Goal: Task Accomplishment & Management: Manage account settings

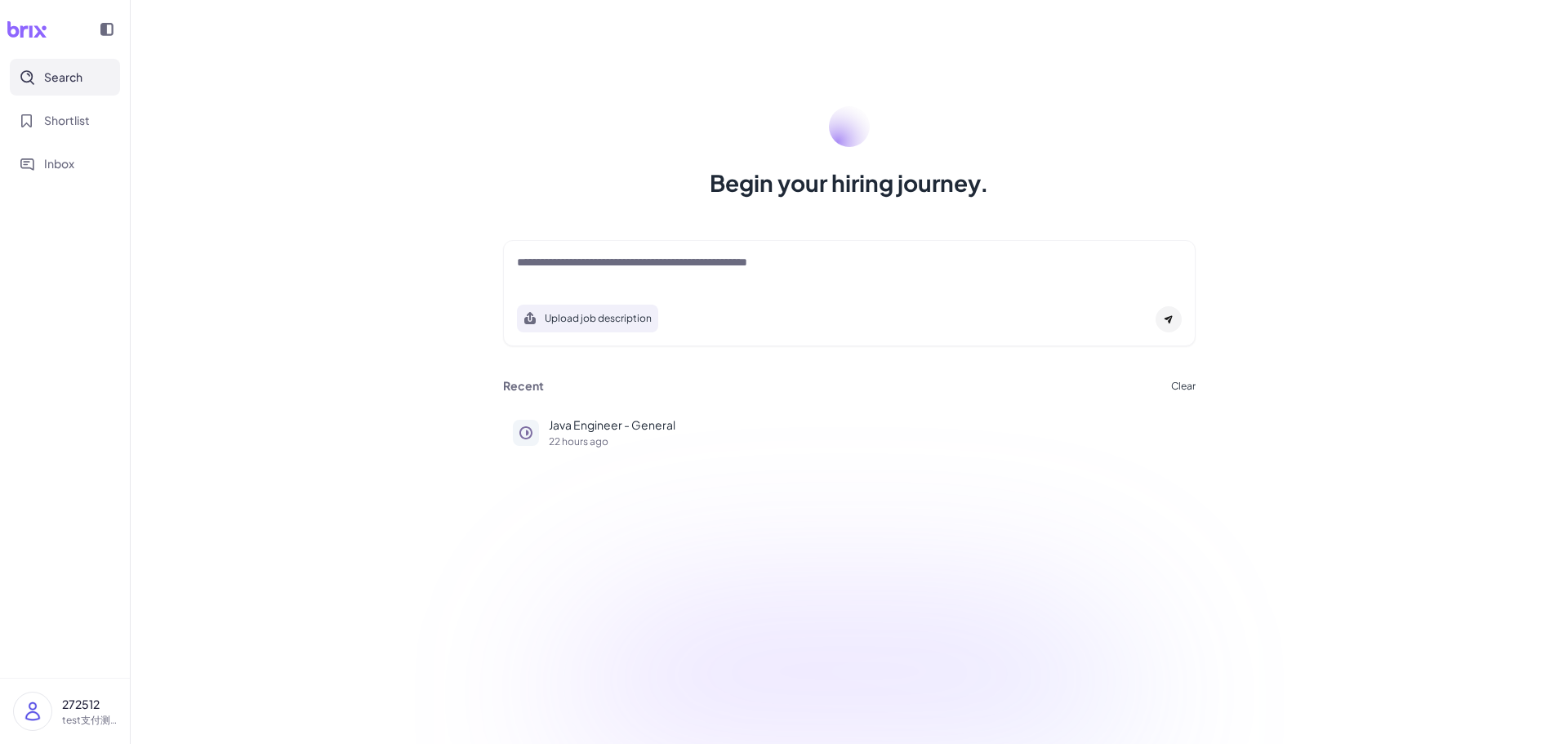
click at [43, 711] on img at bounding box center [33, 711] width 37 height 37
click at [338, 327] on div "Begin your hiring journey. Upload job description Job Titles Location Years of …" at bounding box center [849, 372] width 1437 height 744
click at [32, 713] on img at bounding box center [33, 711] width 37 height 37
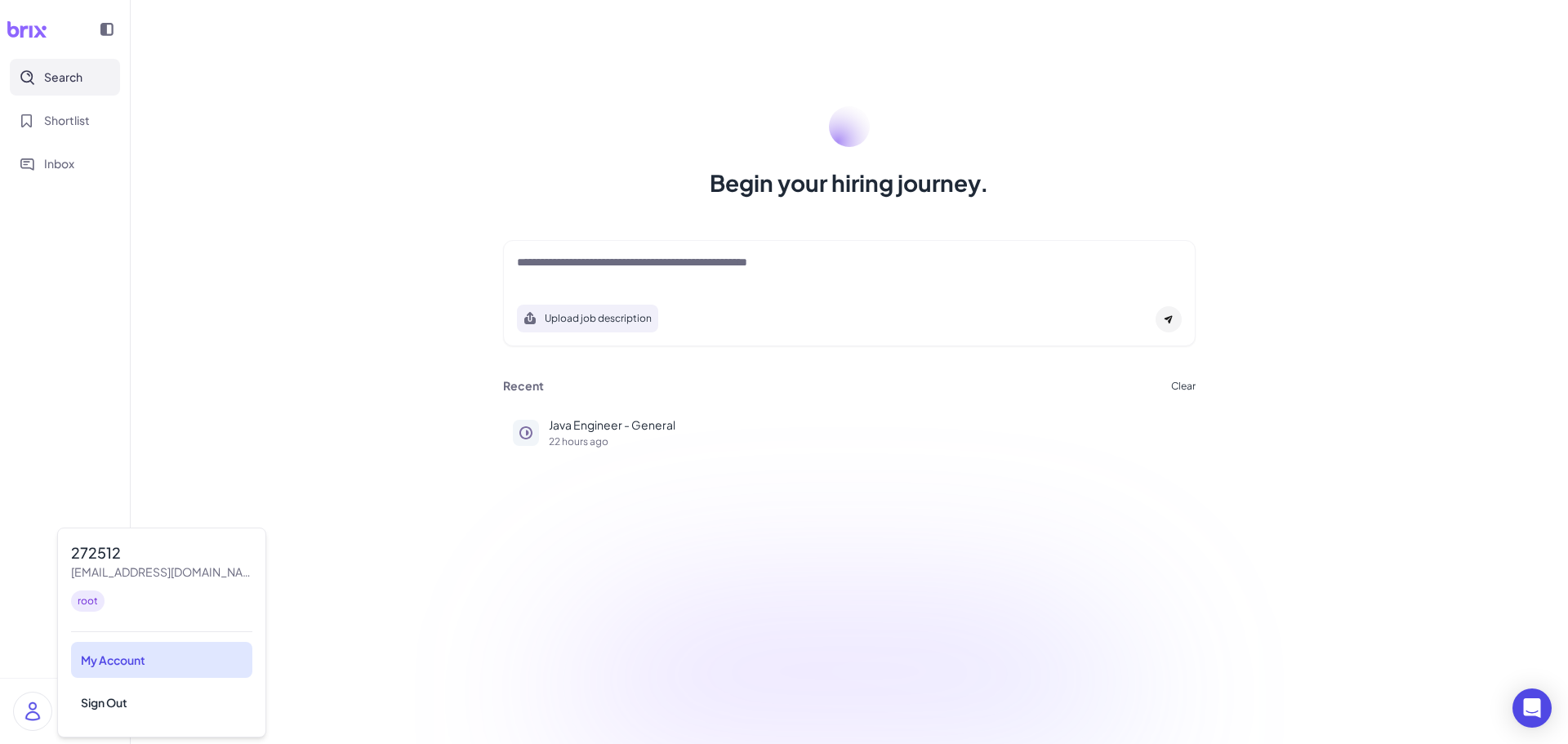
click at [158, 665] on div "My Account" at bounding box center [162, 660] width 182 height 36
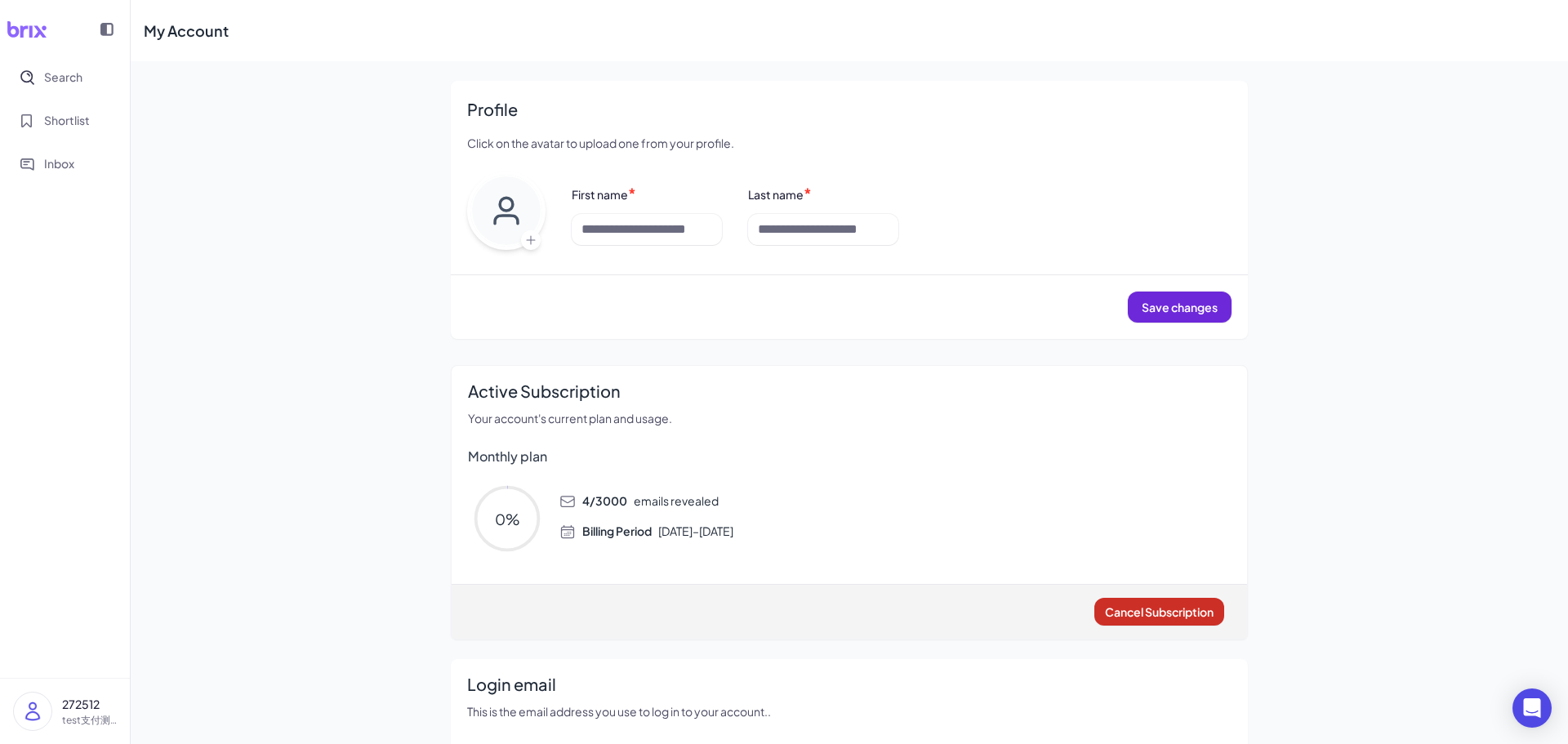
click at [1115, 607] on span "Cancel Subscription" at bounding box center [1160, 611] width 109 height 14
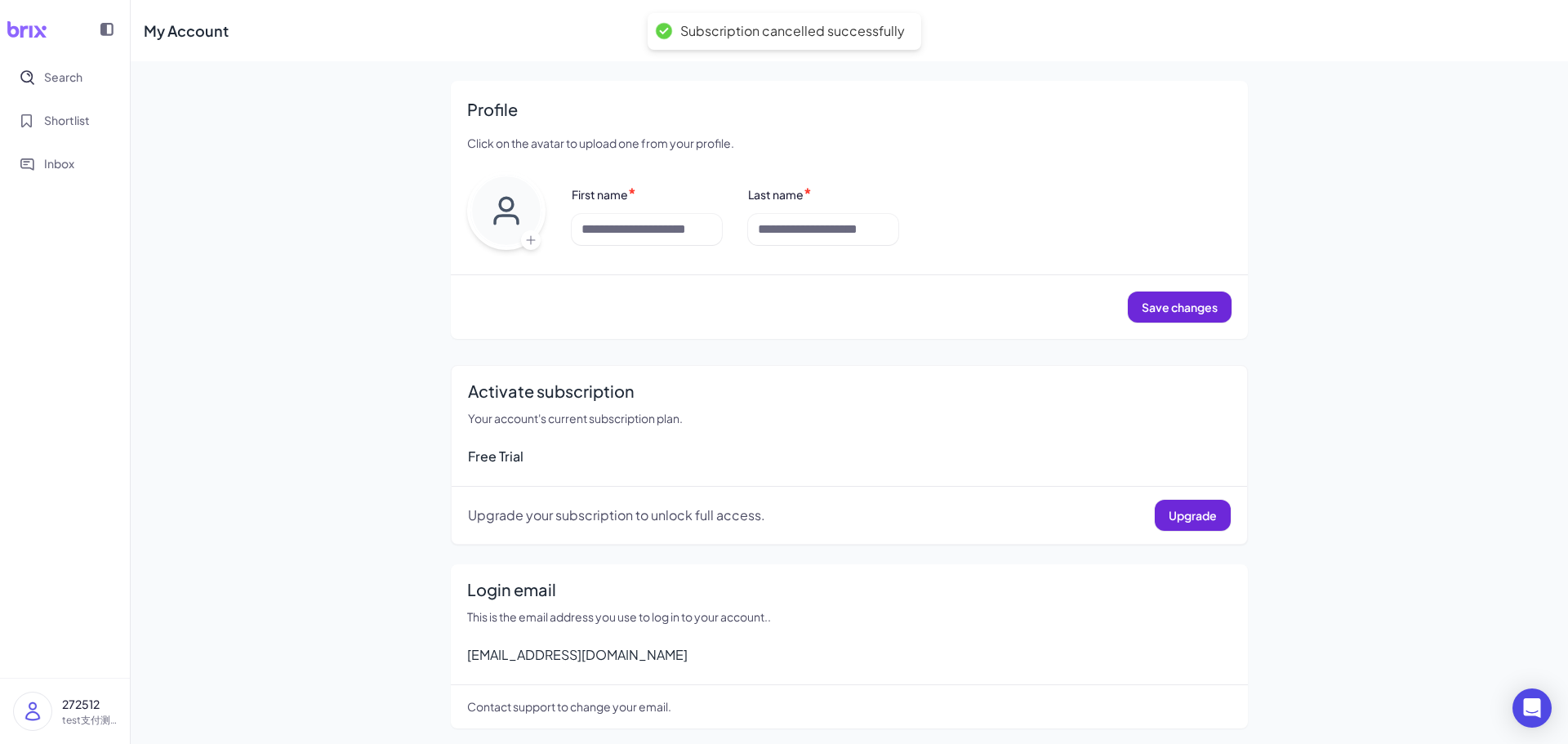
click at [33, 706] on img at bounding box center [33, 711] width 37 height 37
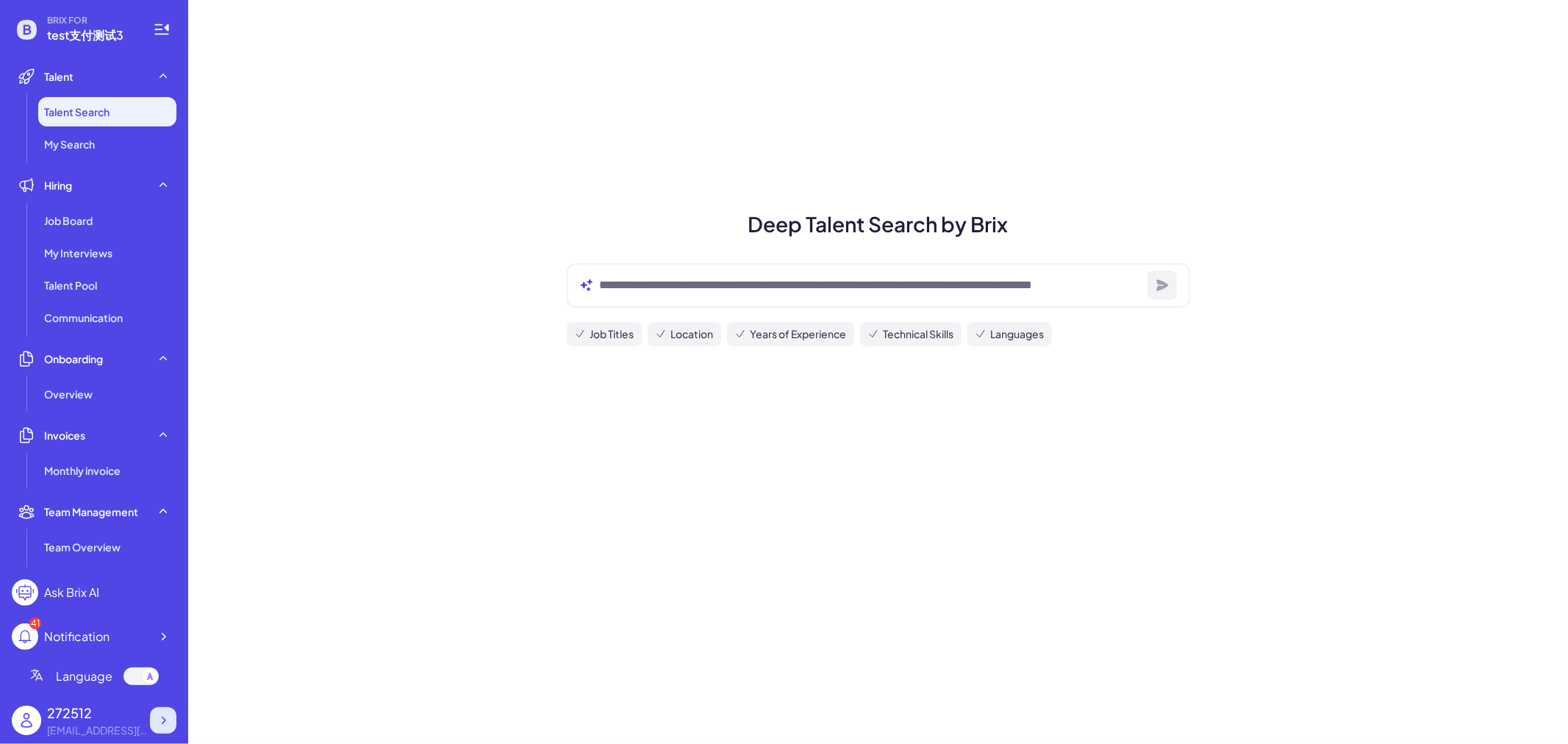
click at [158, 724] on icon at bounding box center [163, 720] width 15 height 15
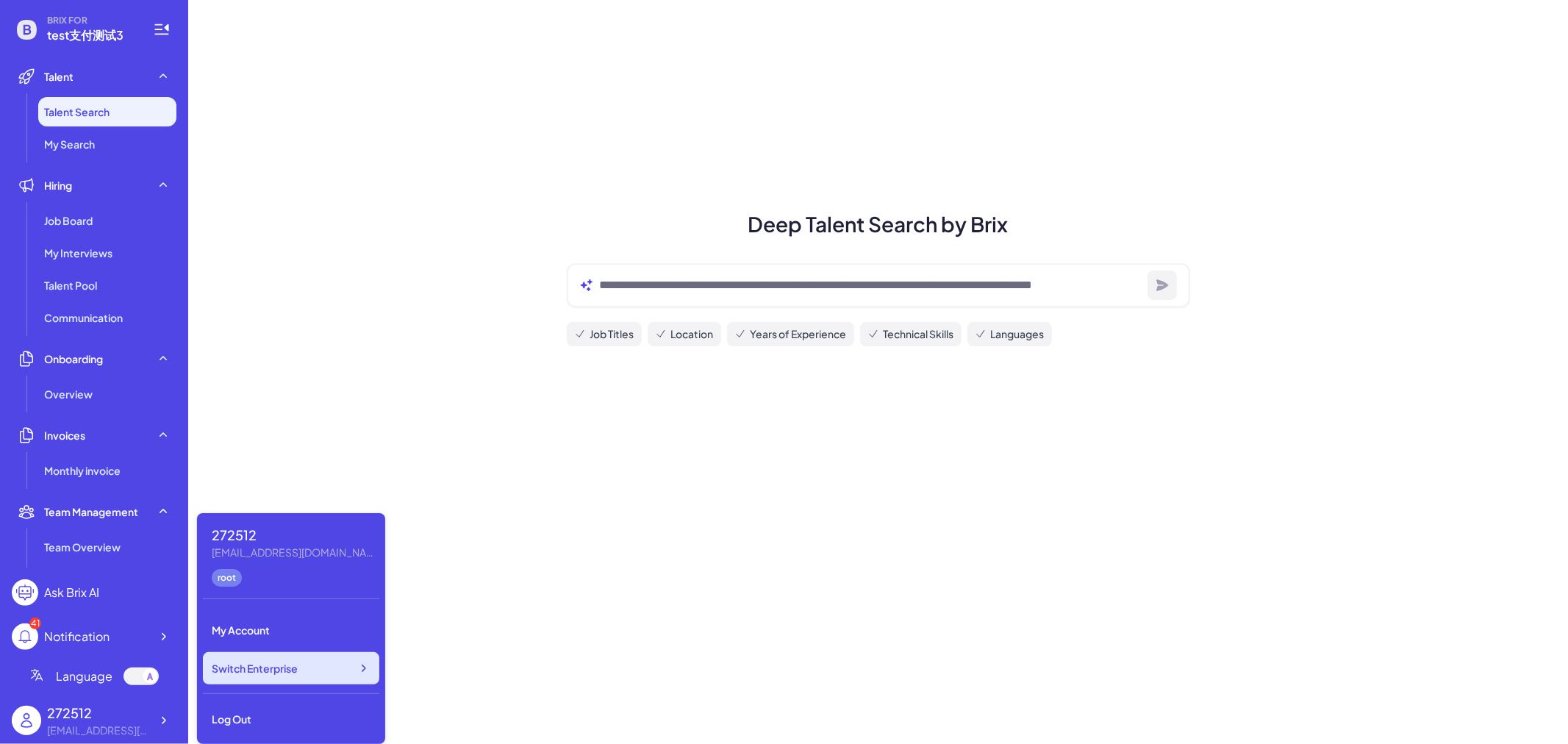
click at [318, 673] on div "Switch Enterprise" at bounding box center [291, 669] width 176 height 33
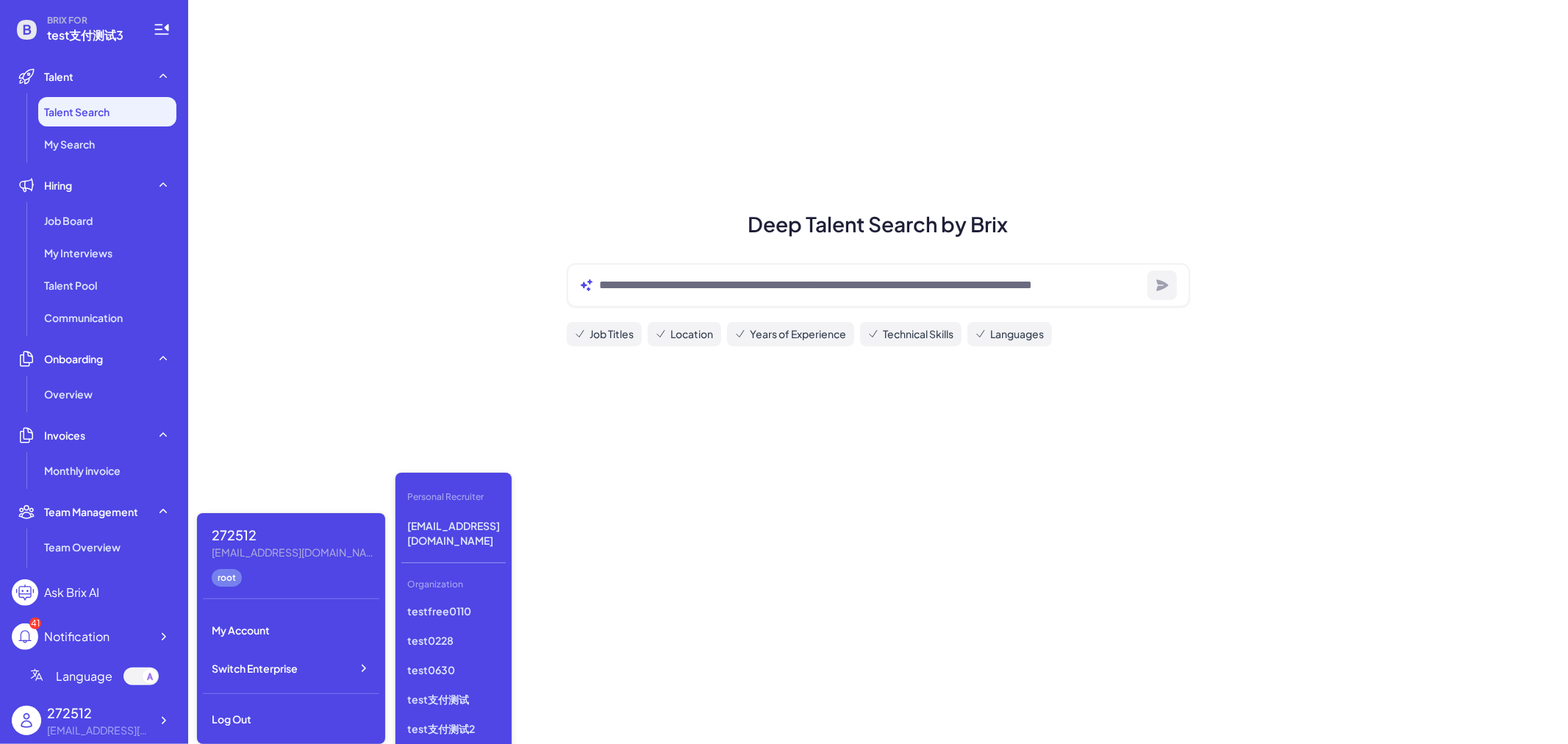
scroll to position [1113, 0]
click at [457, 678] on p "test支付测试" at bounding box center [453, 691] width 104 height 27
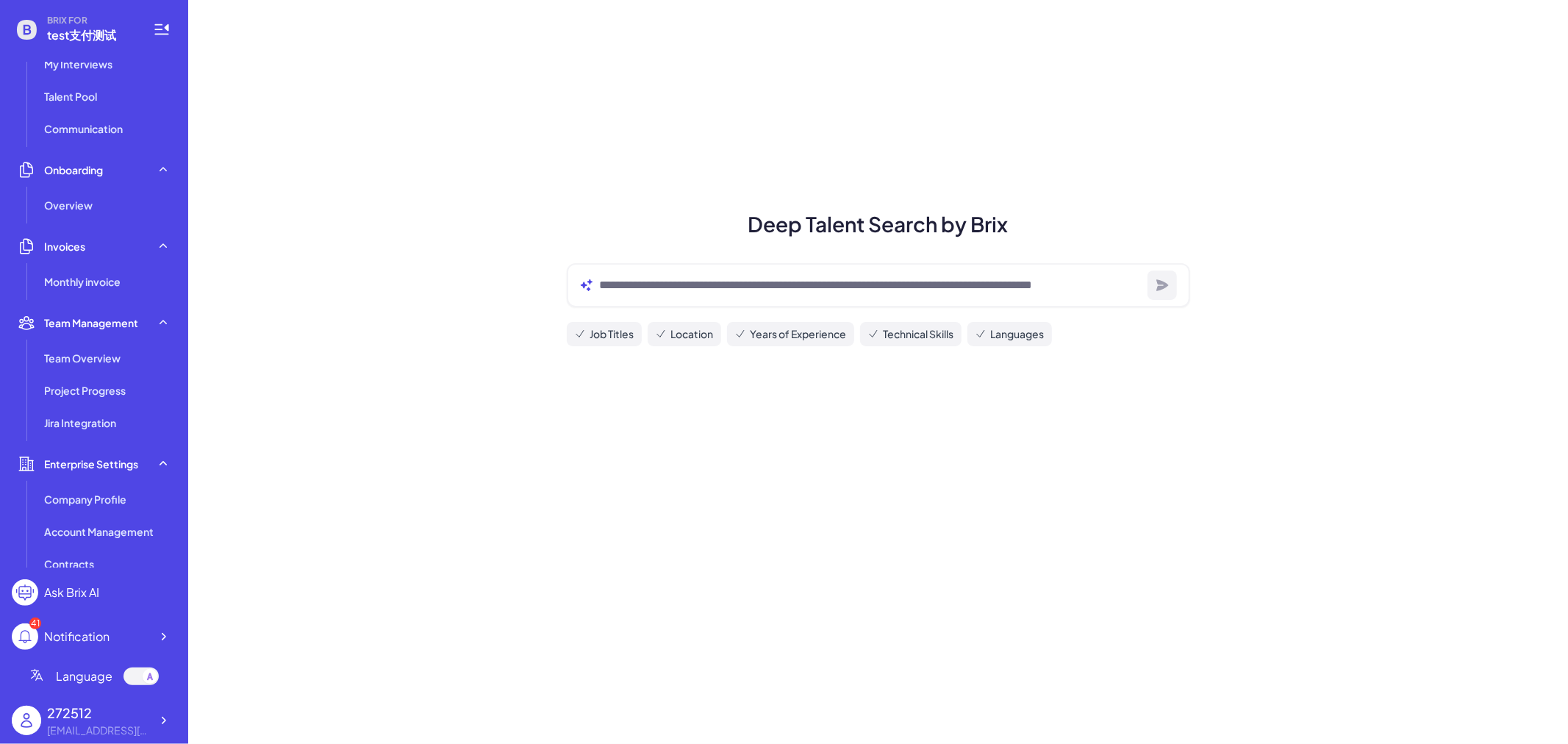
scroll to position [268, 0]
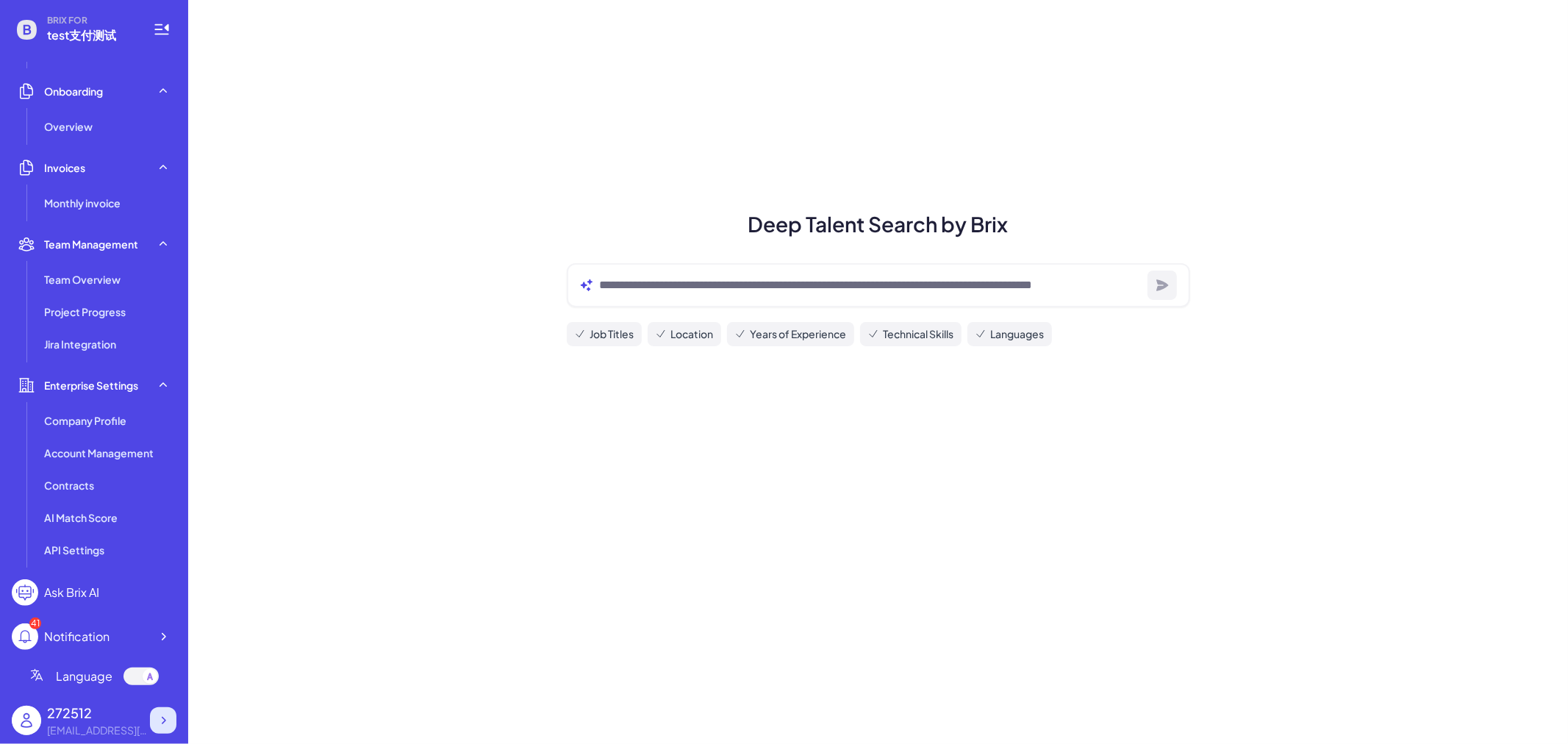
click at [167, 710] on div at bounding box center [163, 721] width 27 height 27
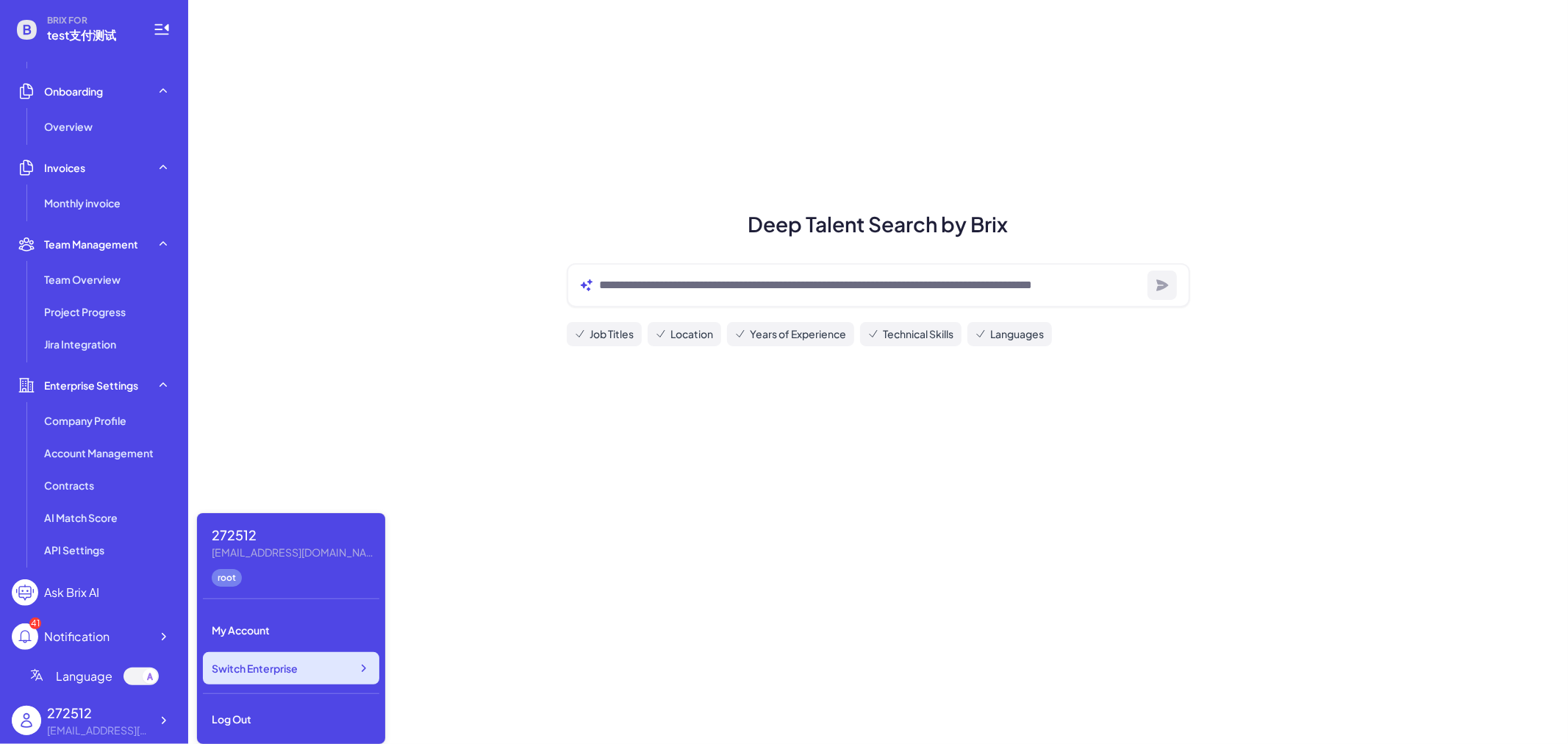
click at [327, 663] on div "Switch Enterprise" at bounding box center [291, 669] width 176 height 33
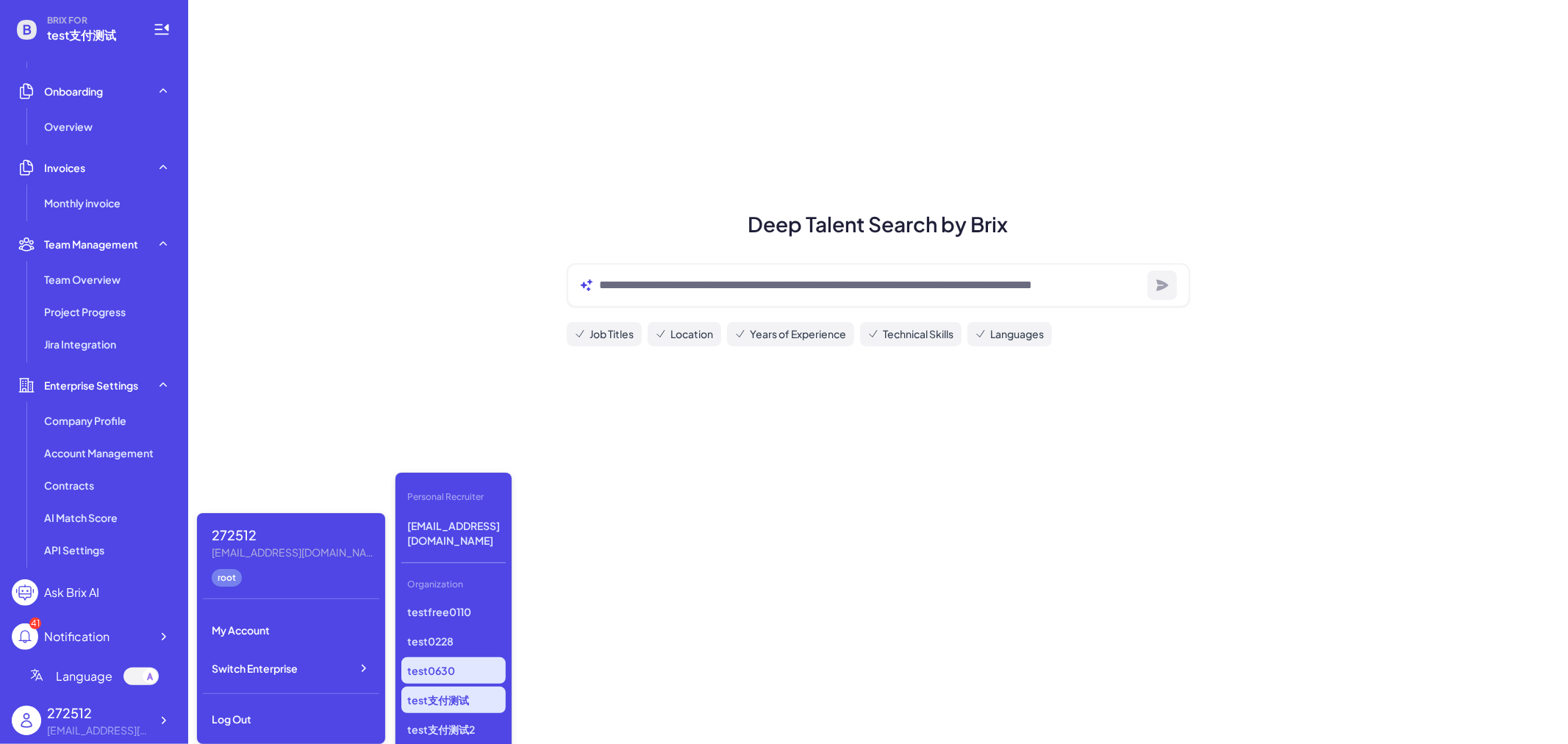
scroll to position [1113, 0]
click at [466, 678] on p "test支付测试" at bounding box center [453, 691] width 104 height 27
click at [476, 708] on p "test支付测试2" at bounding box center [453, 721] width 104 height 27
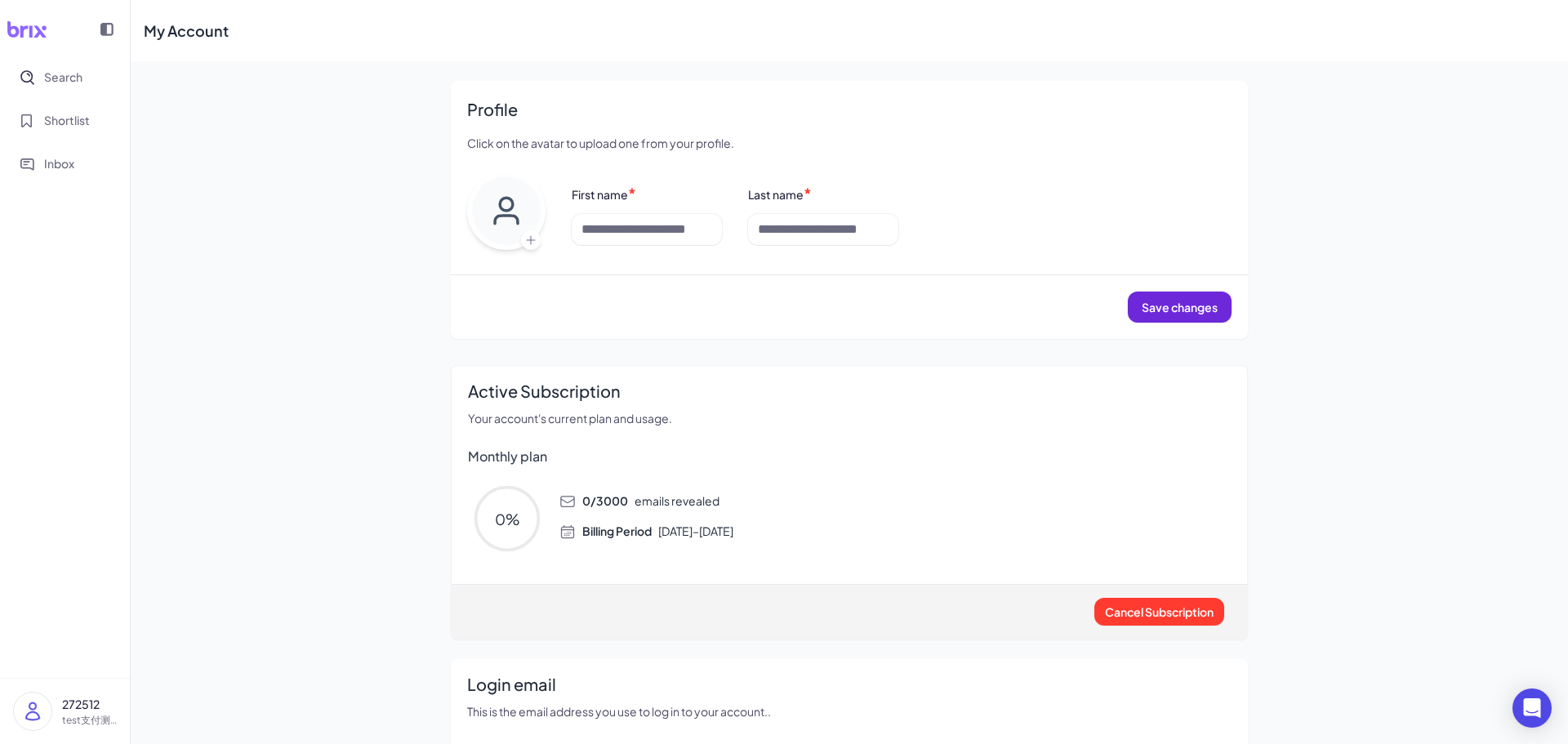
click at [30, 714] on img at bounding box center [33, 711] width 37 height 37
click at [108, 254] on nav "Search Shortlist Inbox" at bounding box center [65, 367] width 130 height 619
click at [77, 82] on span "Search" at bounding box center [63, 77] width 38 height 17
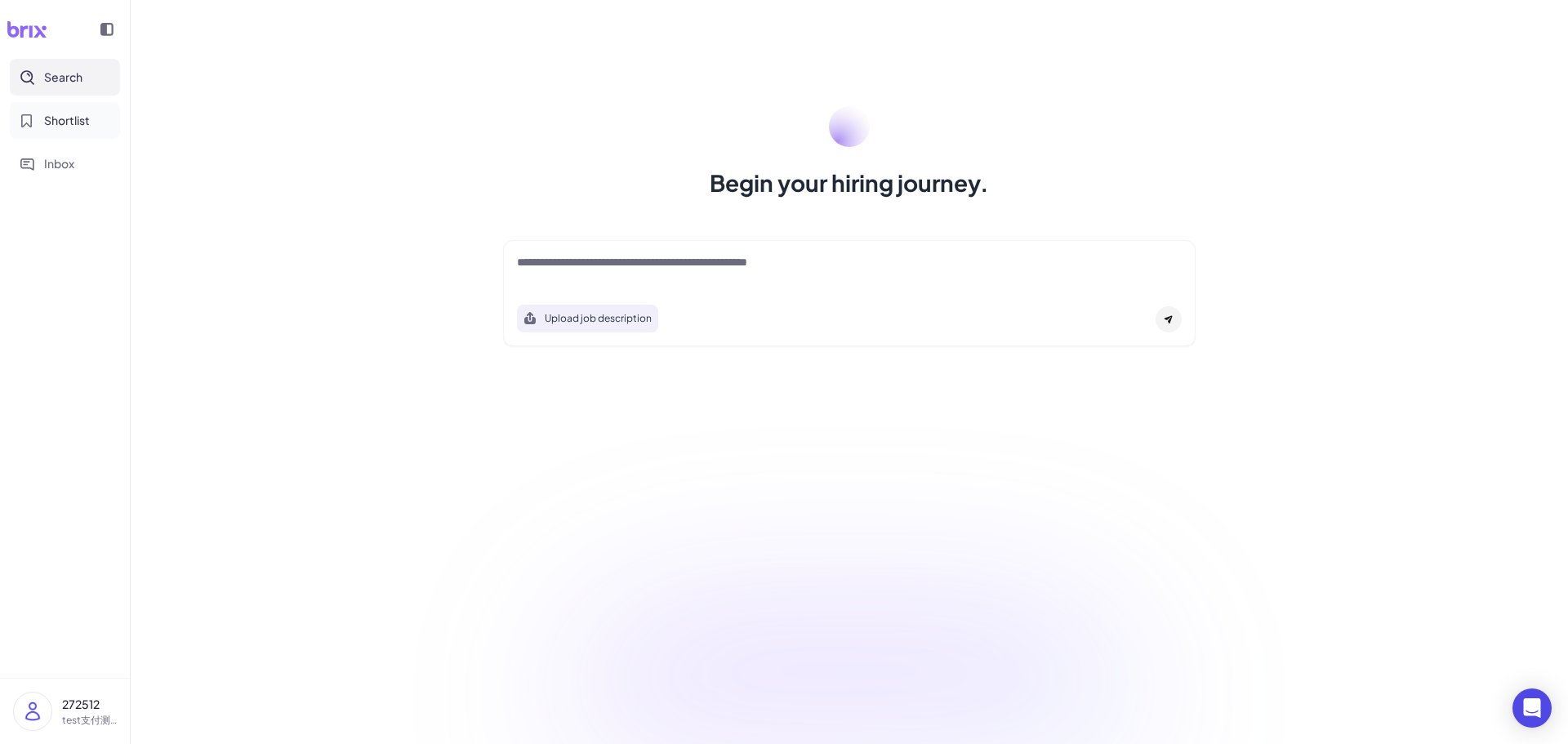
click at [77, 128] on span "Shortlist" at bounding box center [67, 120] width 46 height 17
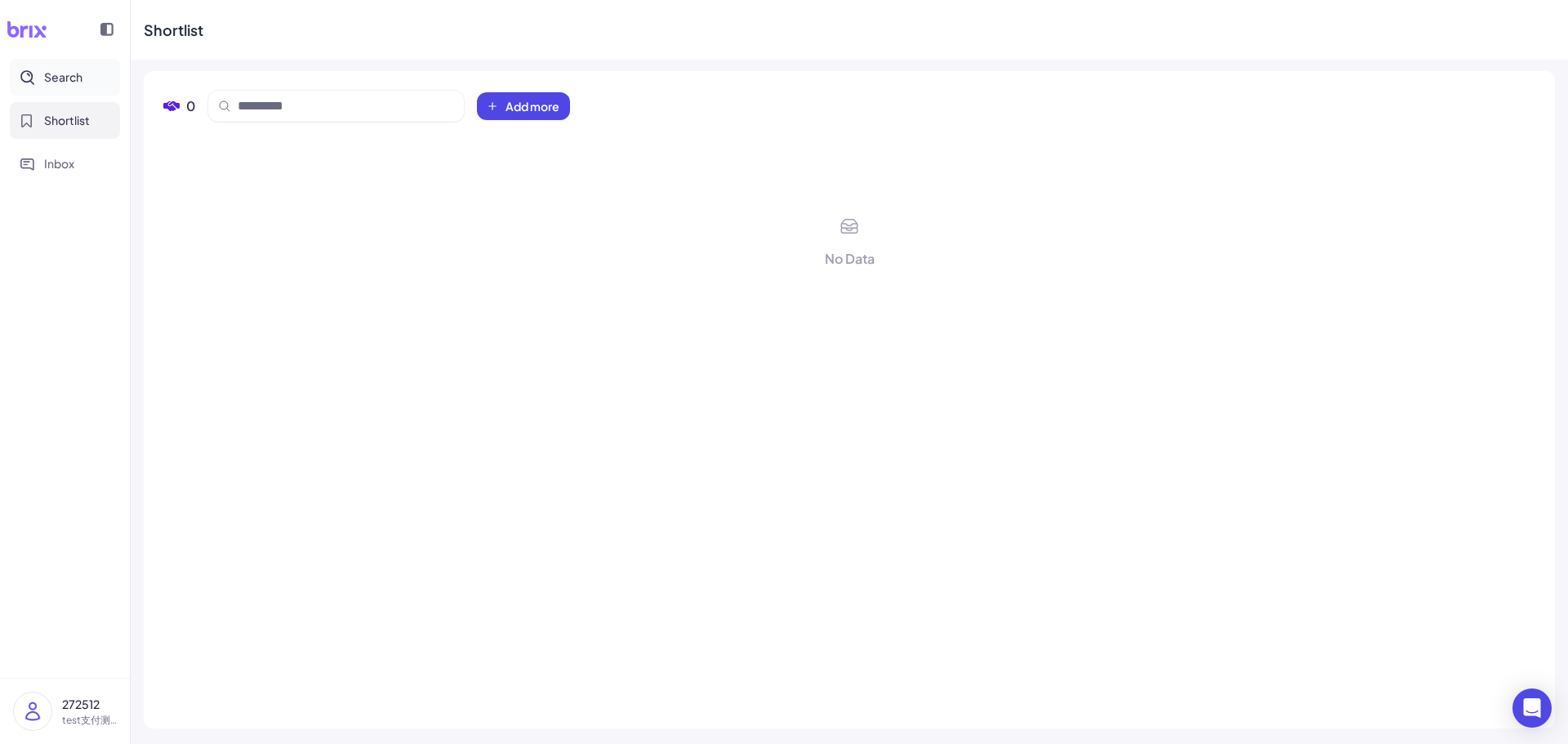
click at [72, 77] on span "Search" at bounding box center [63, 77] width 38 height 17
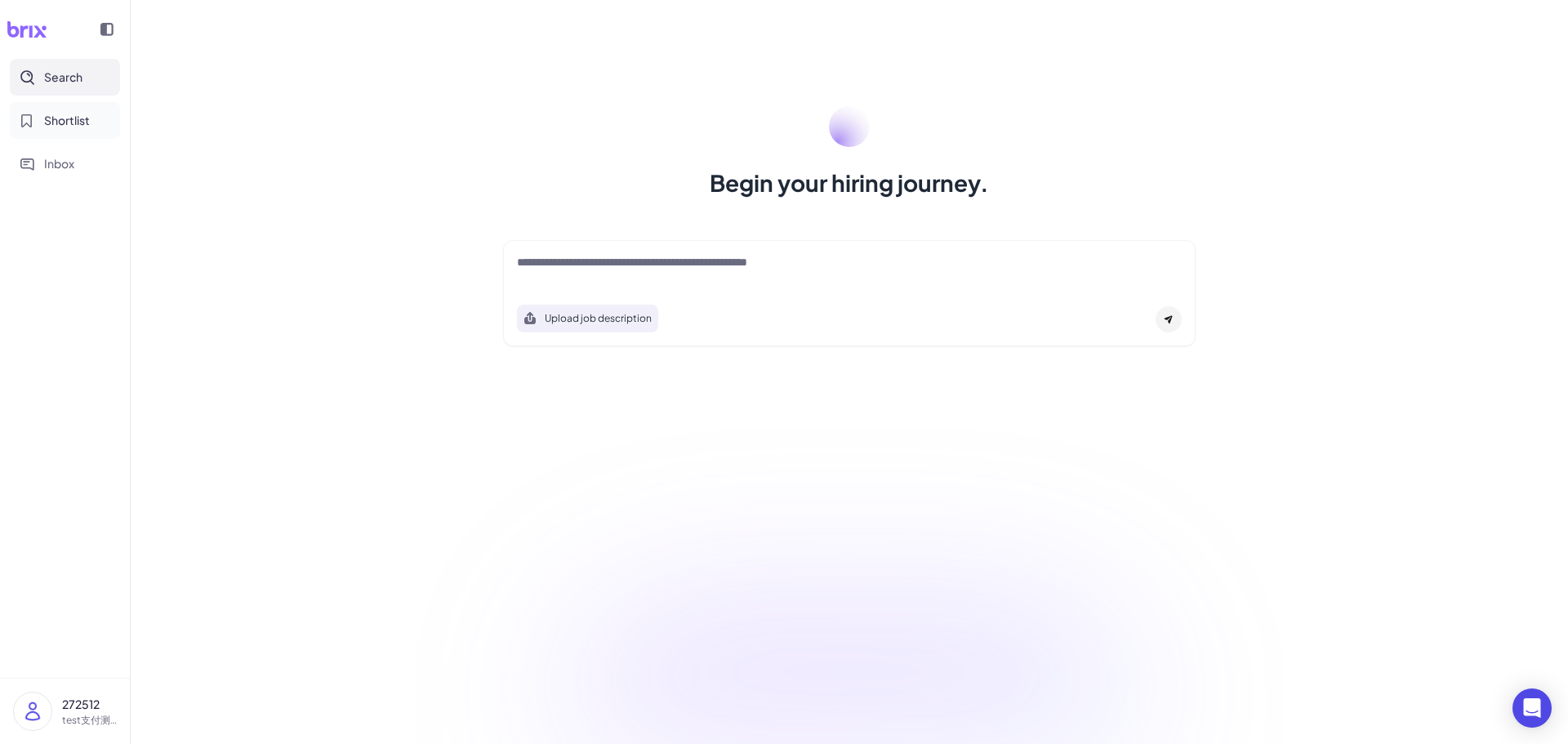
click at [60, 122] on span "Shortlist" at bounding box center [67, 120] width 46 height 17
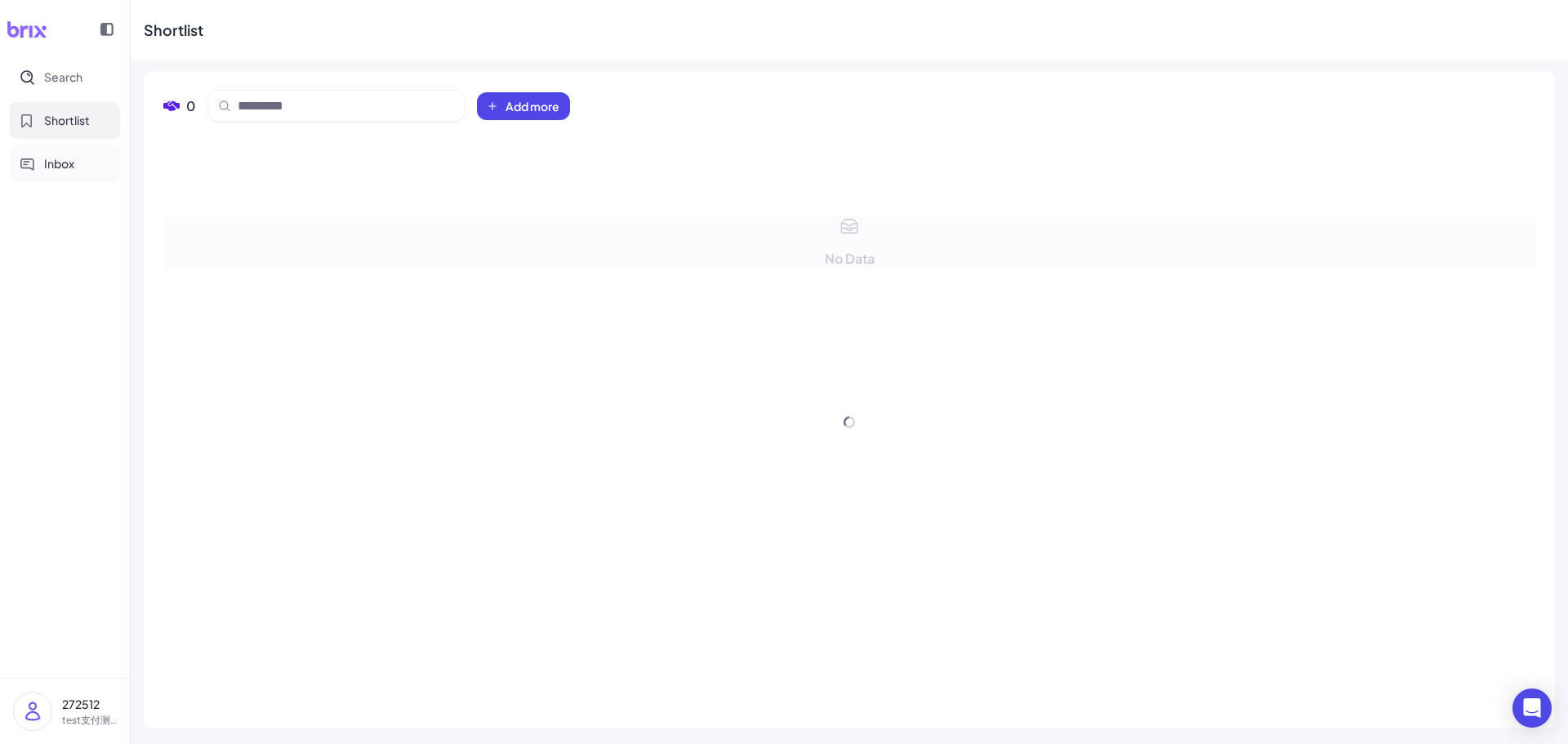
click at [59, 158] on span "Inbox" at bounding box center [59, 164] width 31 height 17
click at [69, 108] on button "Shortlist" at bounding box center [64, 120] width 110 height 36
click at [68, 87] on button "Search" at bounding box center [64, 77] width 110 height 36
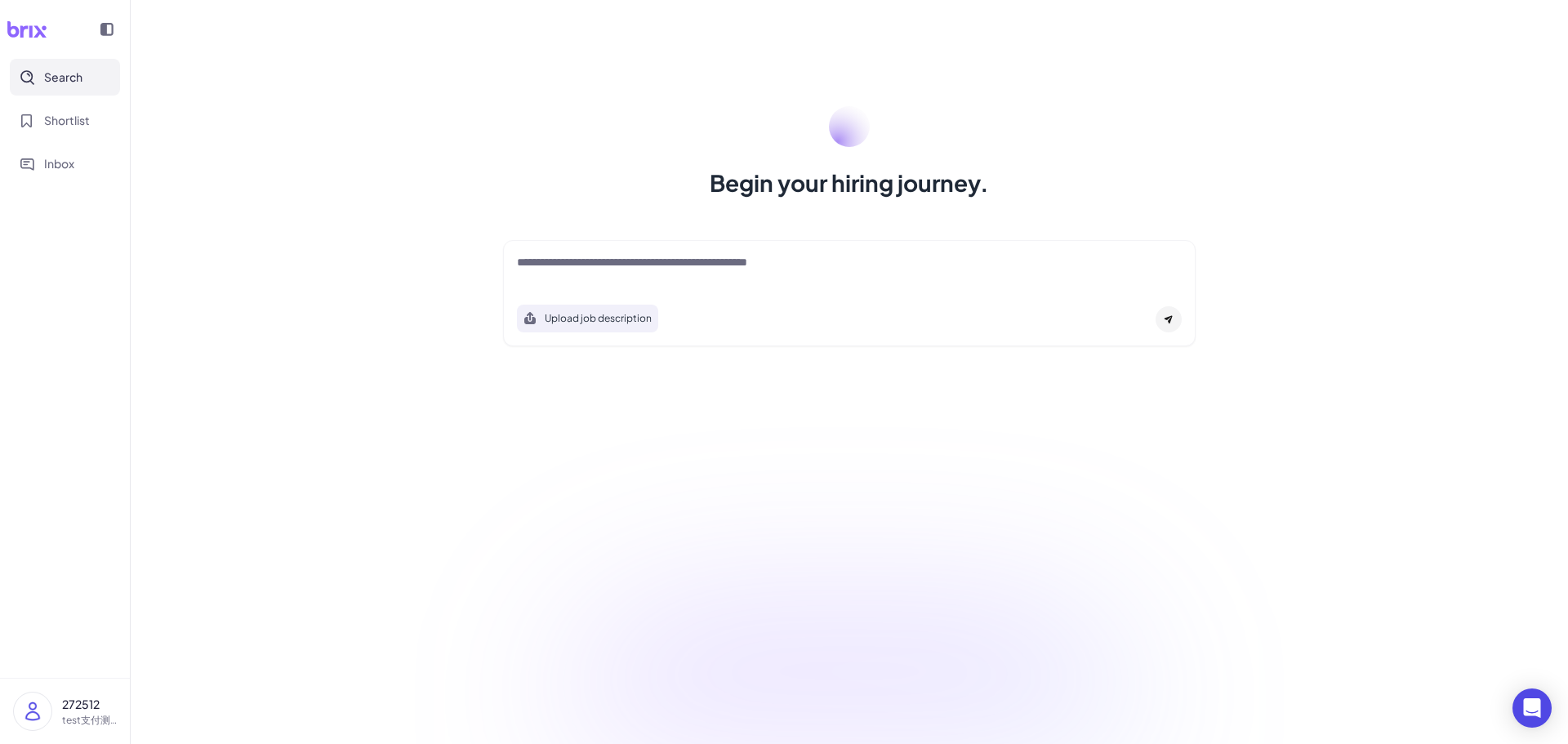
click at [35, 711] on img at bounding box center [33, 711] width 37 height 37
click at [128, 663] on div "My Account" at bounding box center [162, 660] width 182 height 36
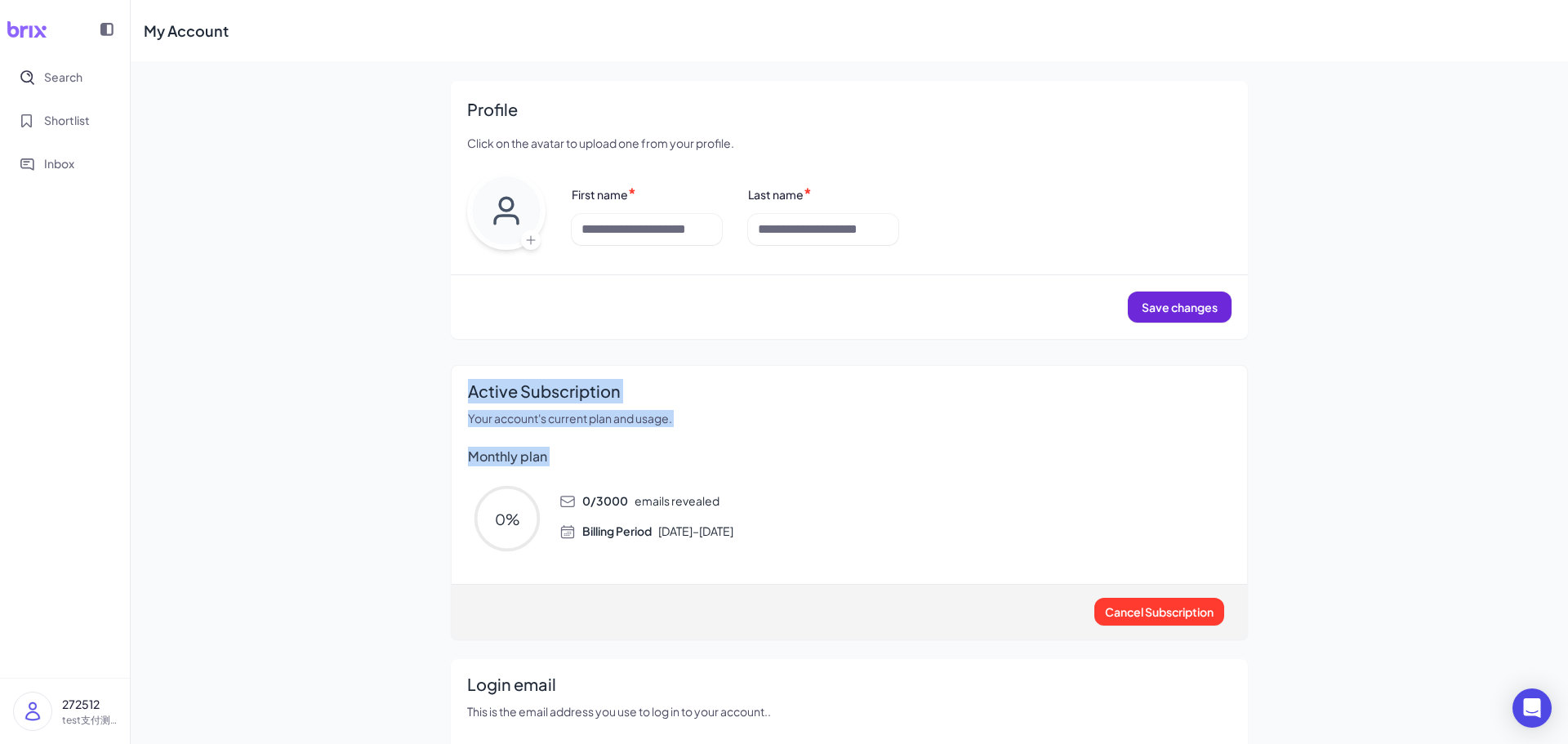
drag, startPoint x: 428, startPoint y: 478, endPoint x: 806, endPoint y: 569, distance: 388.8
click at [806, 569] on div "Profile Click on the avatar to upload one from your profile. First name * Last …" at bounding box center [849, 451] width 837 height 781
click at [806, 569] on div "Active Subscription Your account's current plan and usage. Monthly plan 0 % 0 /…" at bounding box center [849, 502] width 797 height 274
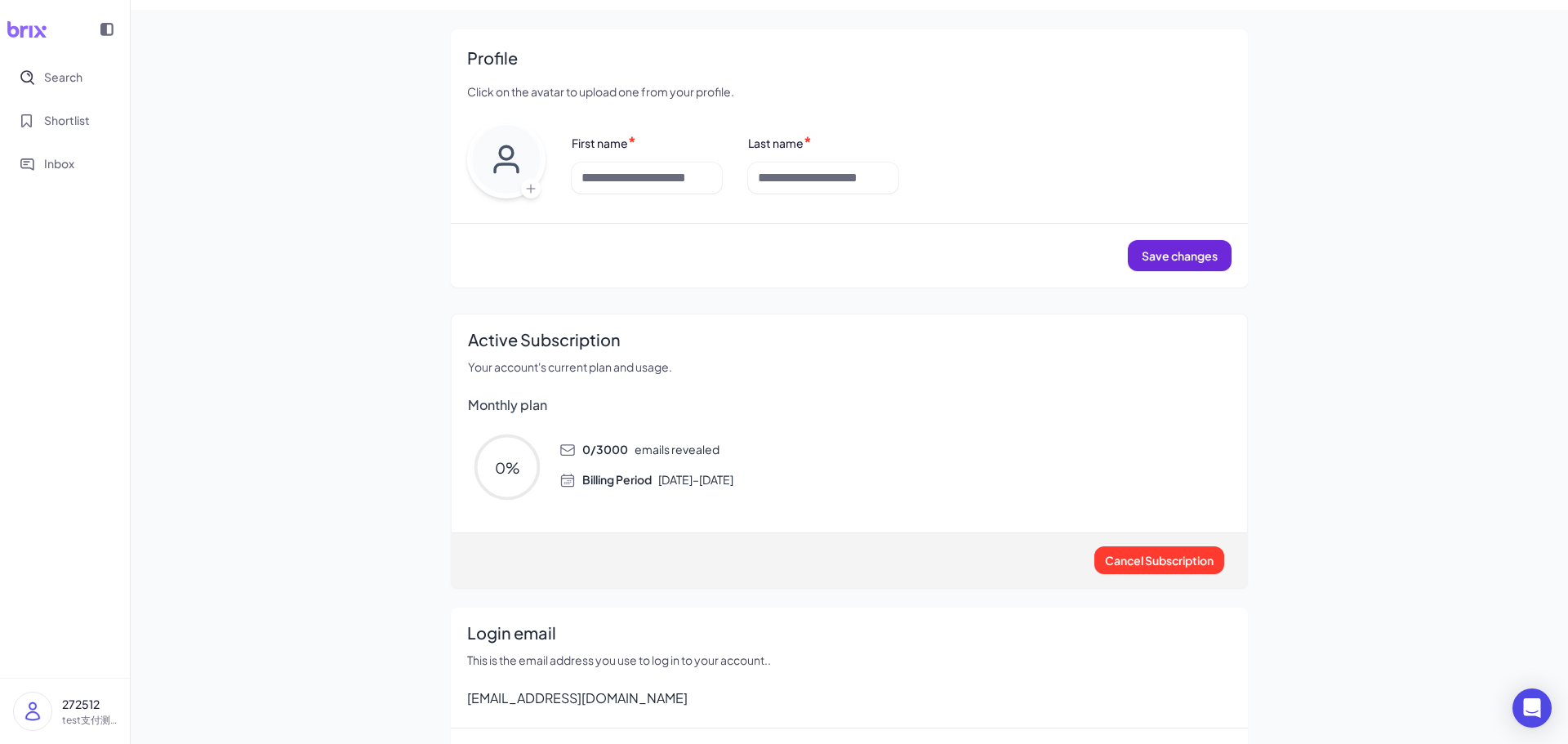
scroll to position [98, 0]
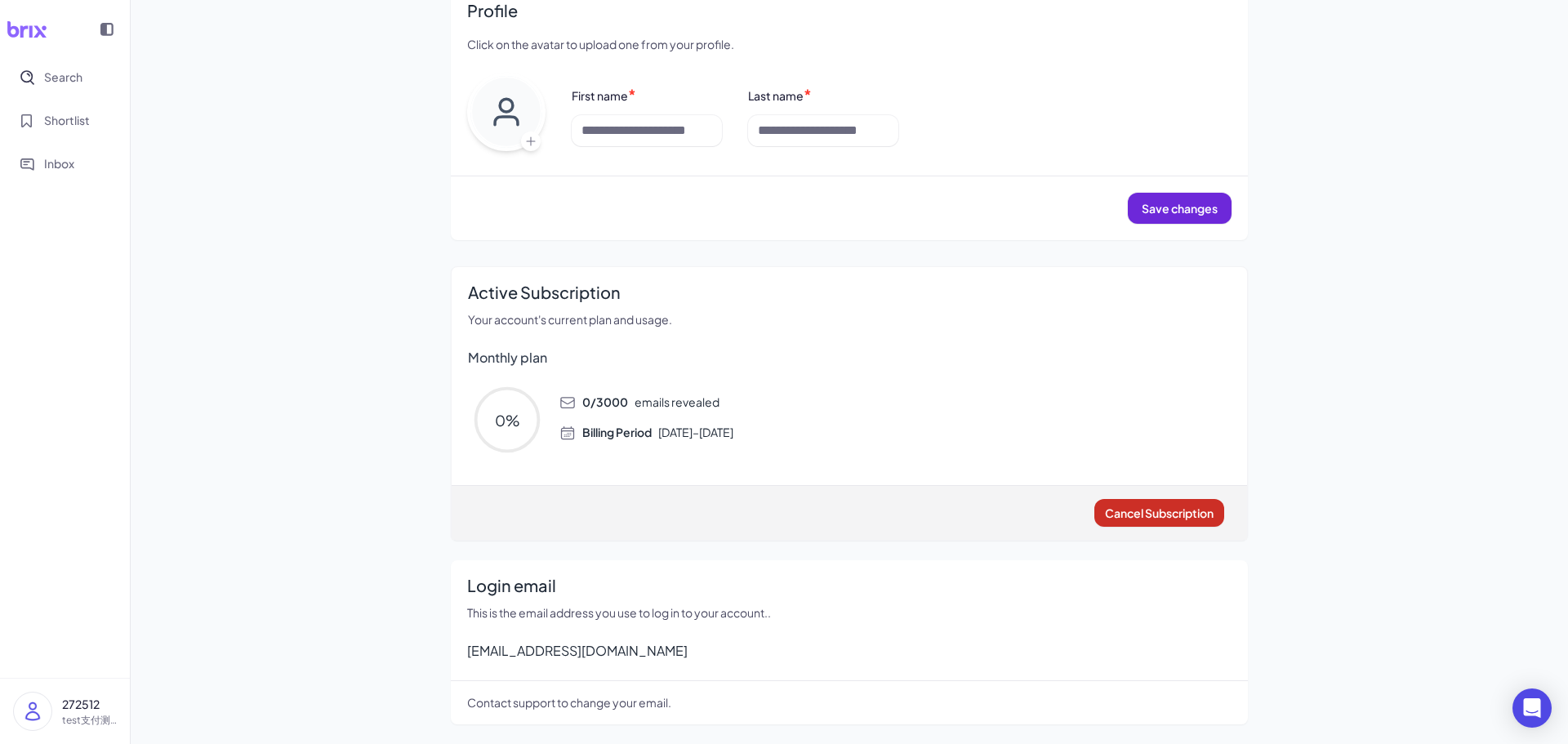
click at [1117, 515] on span "Cancel Subscription" at bounding box center [1160, 513] width 109 height 14
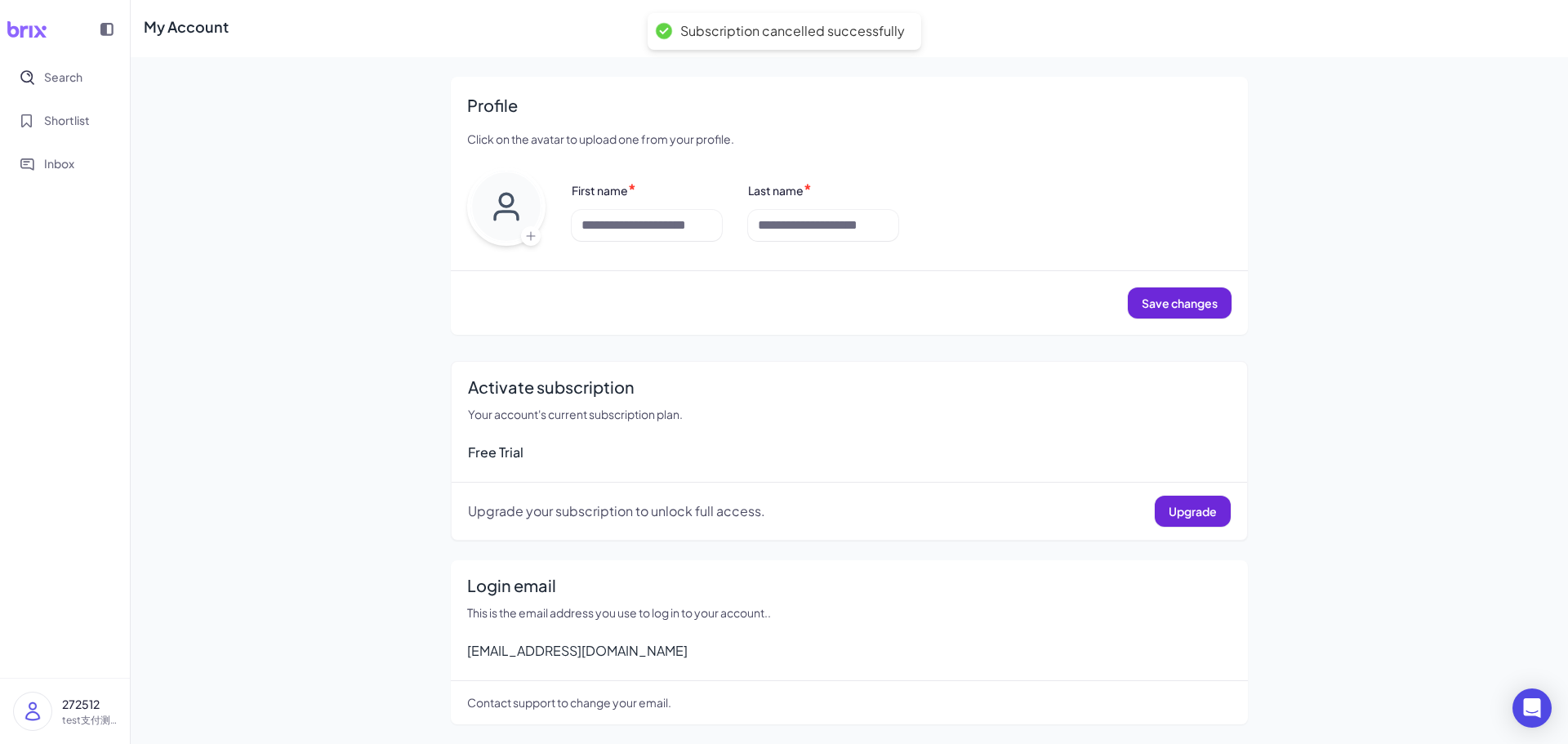
scroll to position [4, 0]
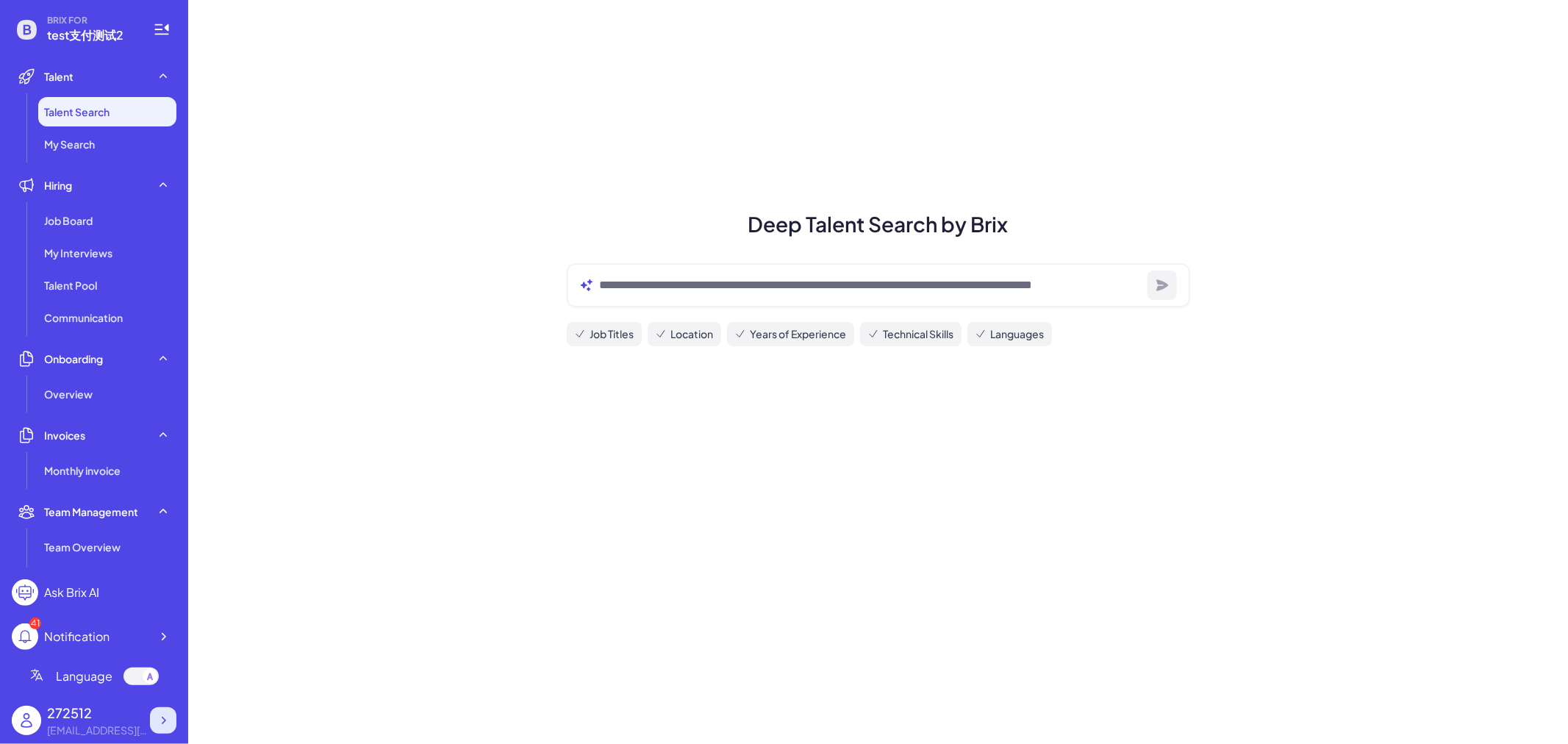
click at [163, 714] on icon at bounding box center [163, 720] width 15 height 15
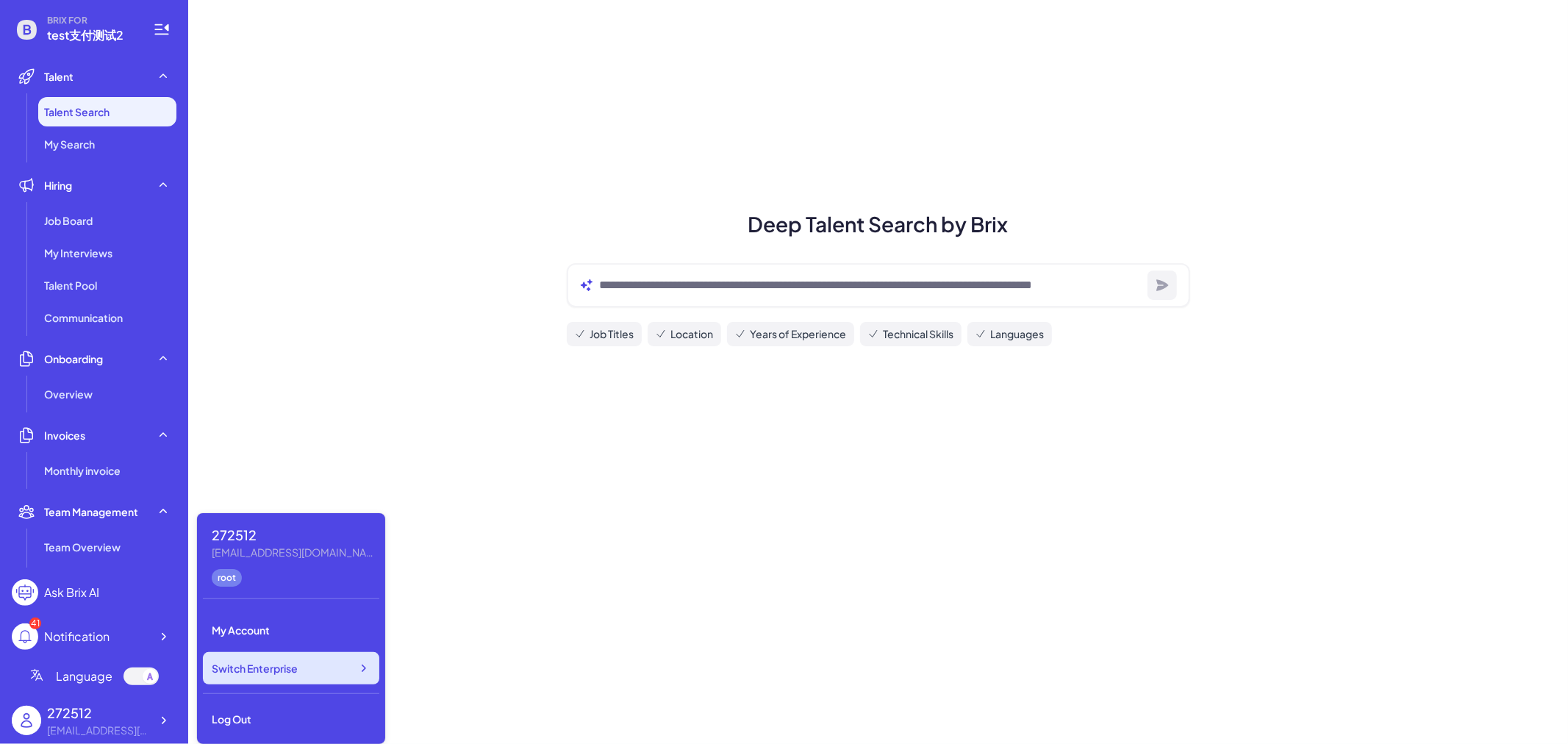
click at [343, 673] on div "Switch Enterprise" at bounding box center [291, 669] width 176 height 33
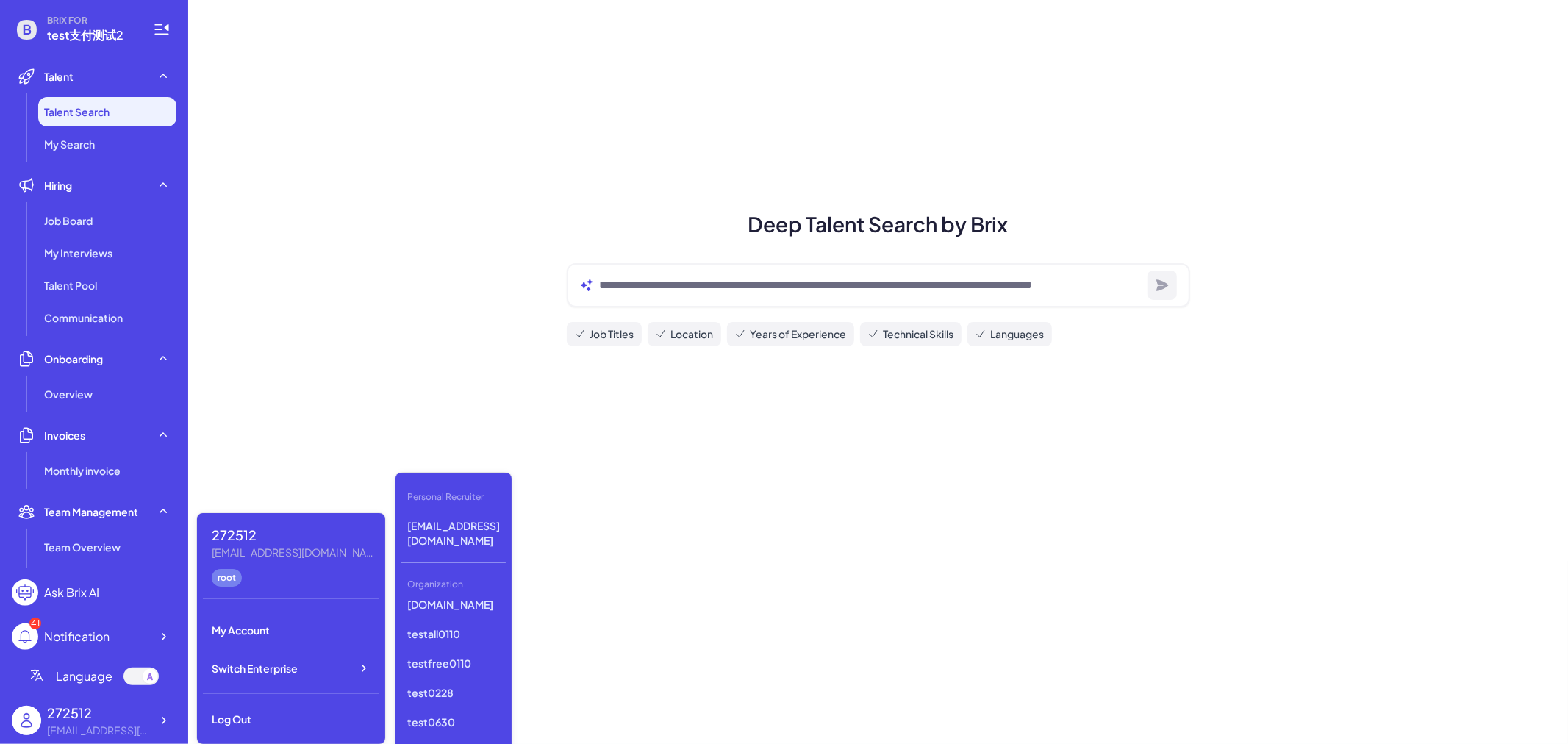
scroll to position [1113, 0]
click at [450, 678] on p "test支付测试" at bounding box center [453, 691] width 104 height 27
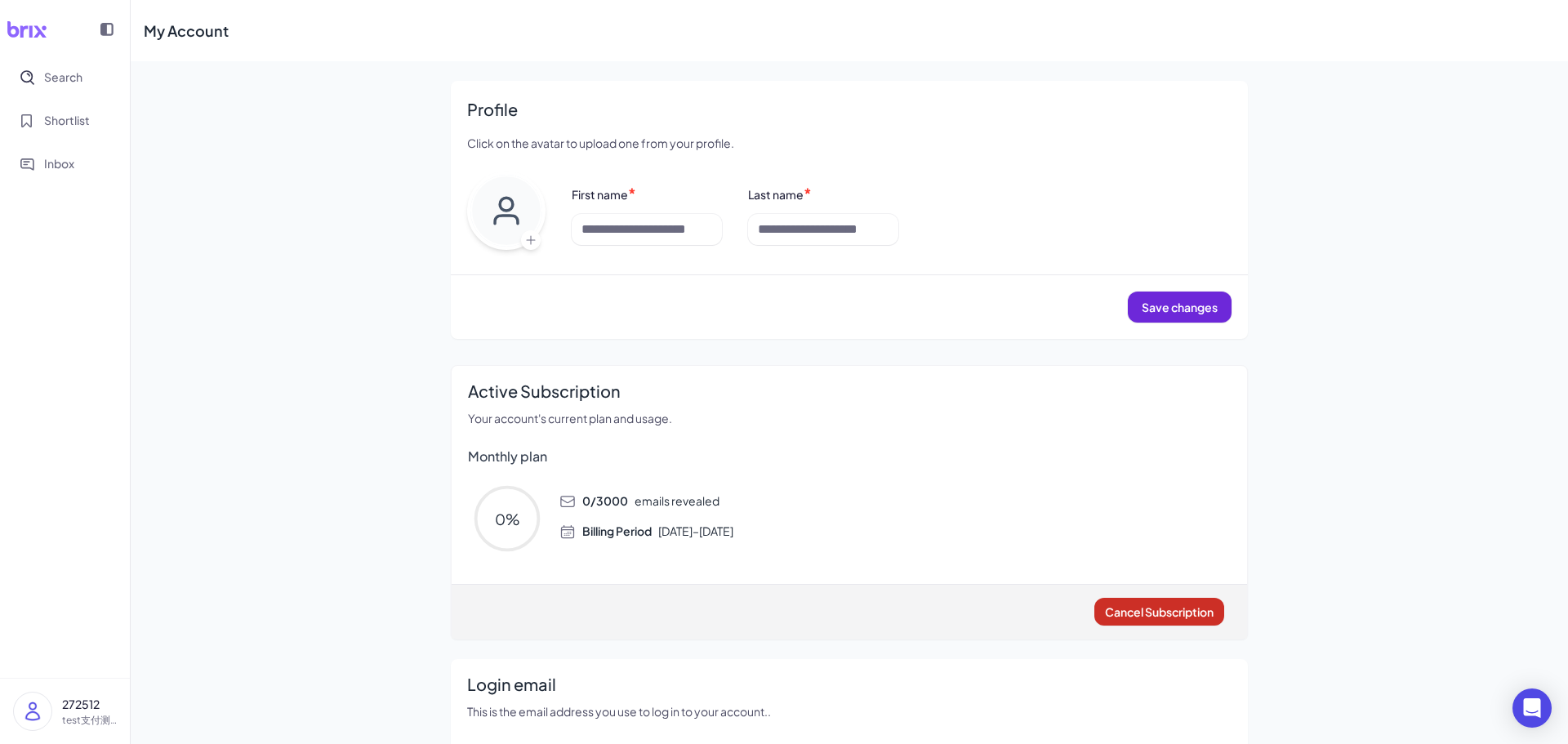
click at [1127, 611] on span "Cancel Subscription" at bounding box center [1160, 611] width 109 height 14
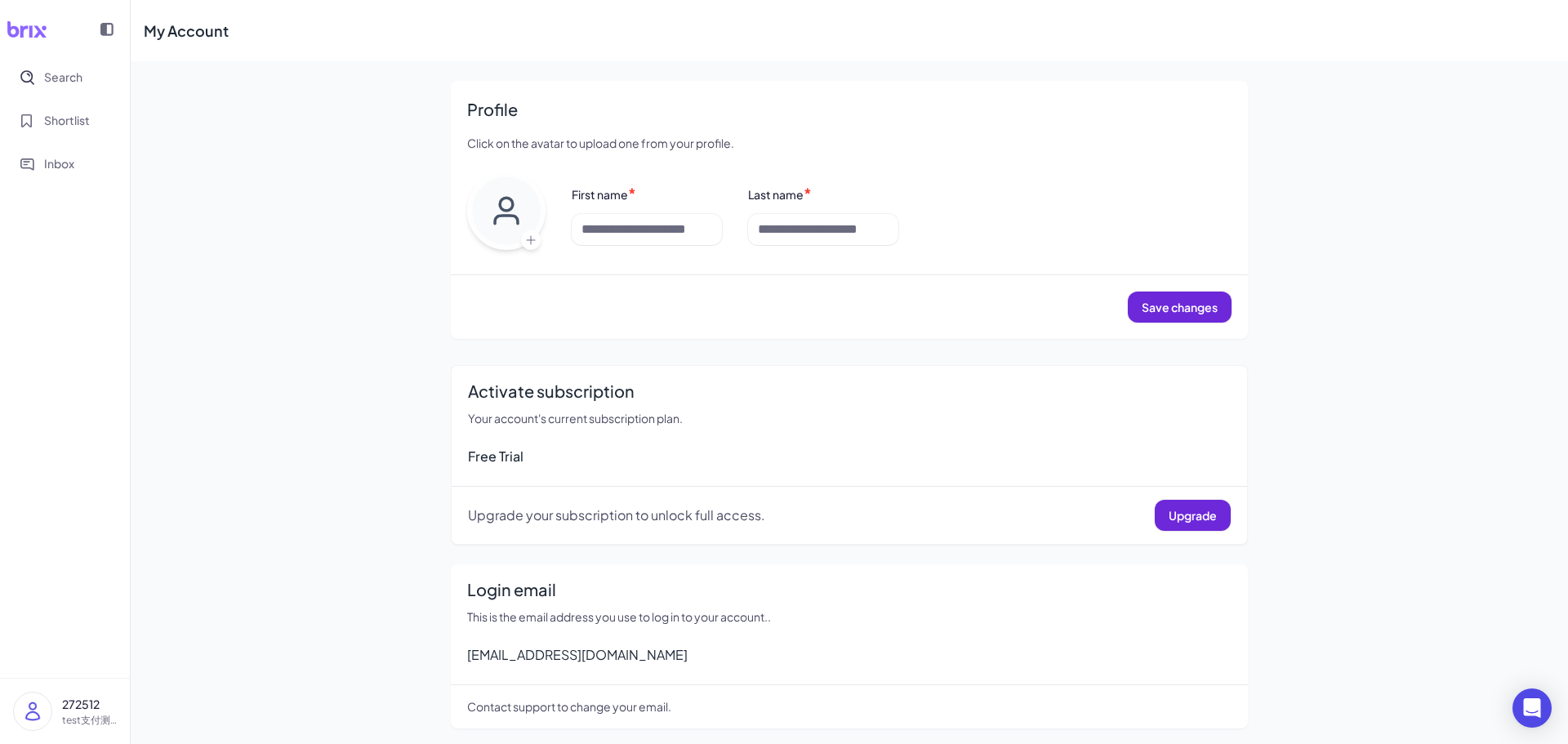
click at [98, 713] on p "test支付测试2" at bounding box center [89, 720] width 54 height 14
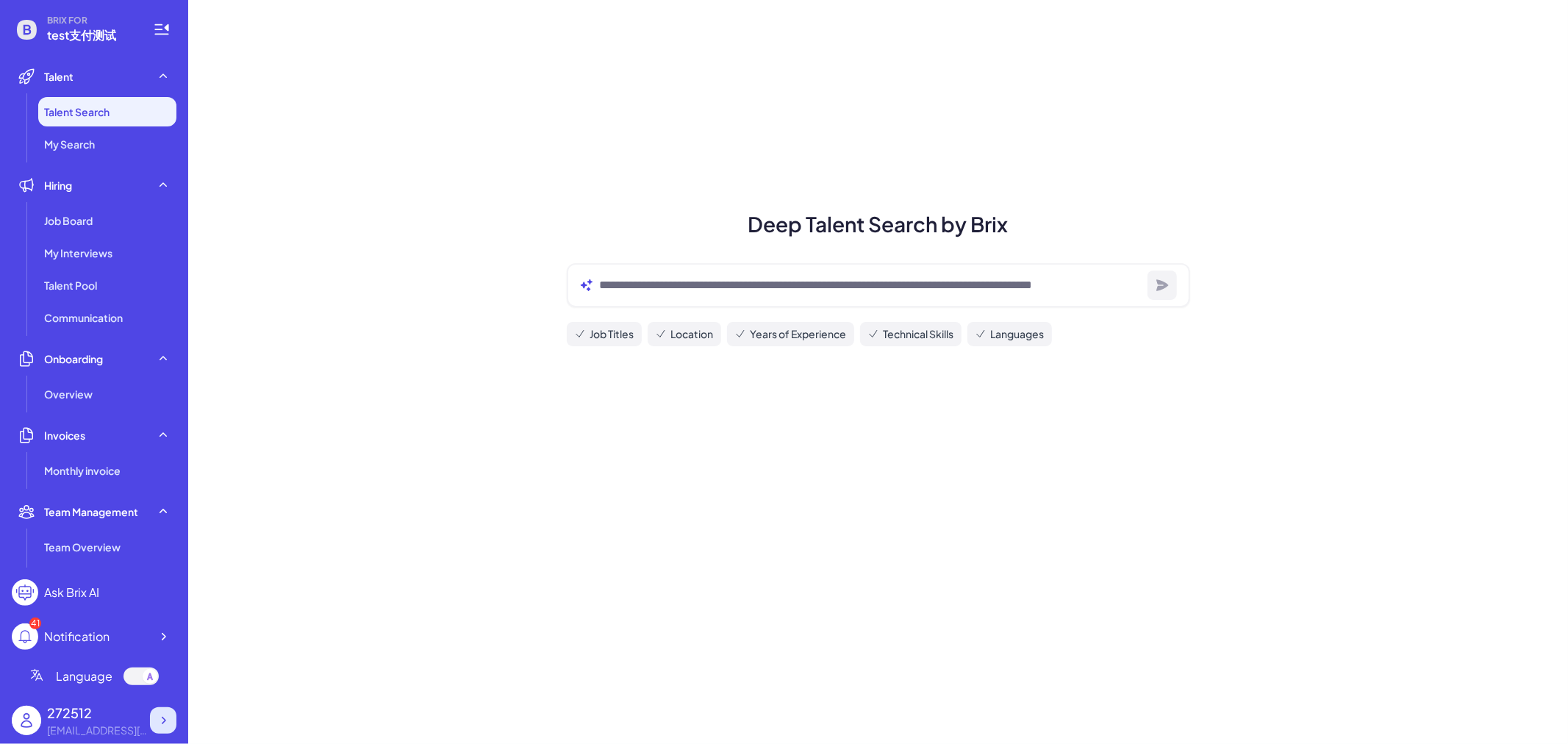
click at [162, 728] on icon at bounding box center [163, 720] width 15 height 15
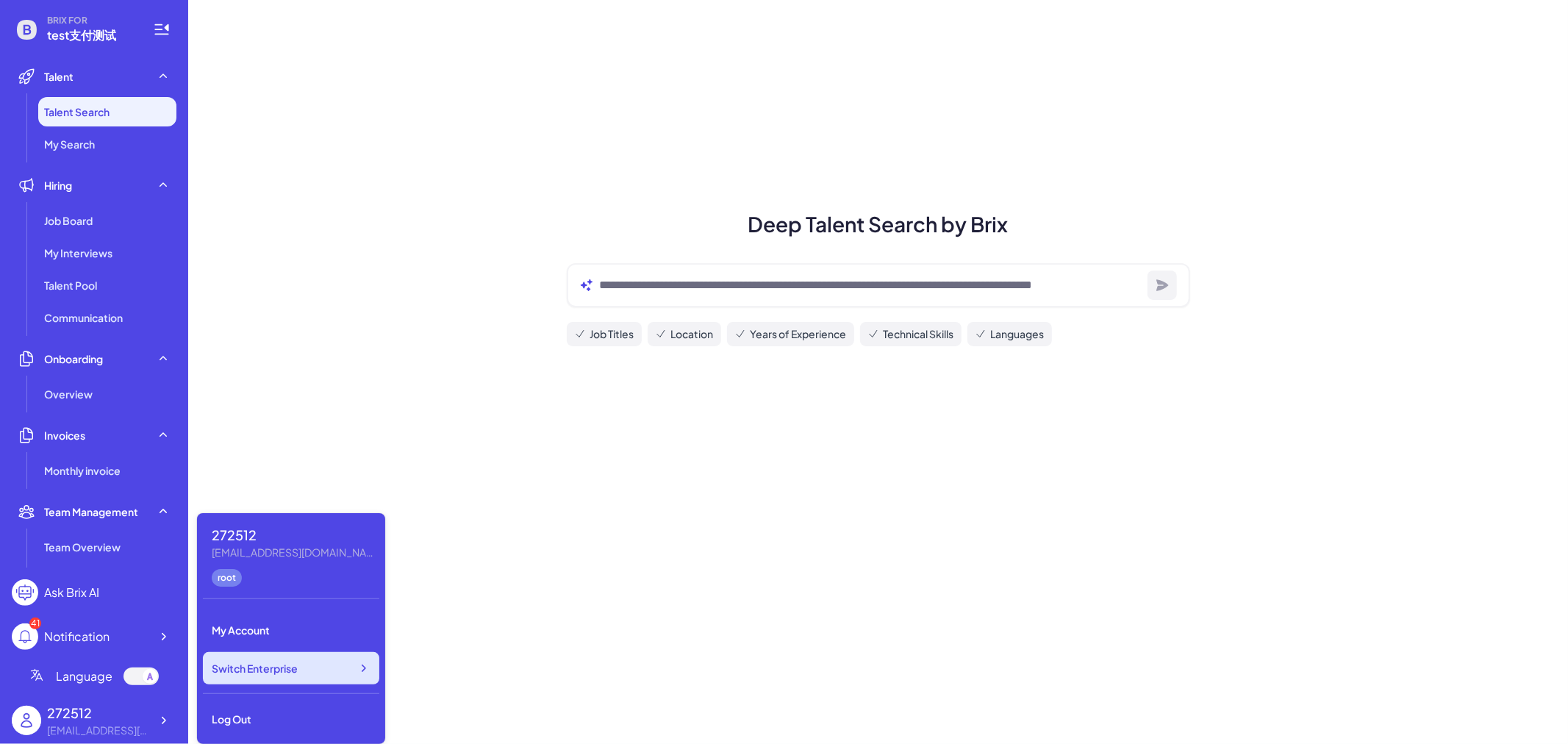
click at [359, 677] on div "Switch Enterprise" at bounding box center [291, 669] width 176 height 33
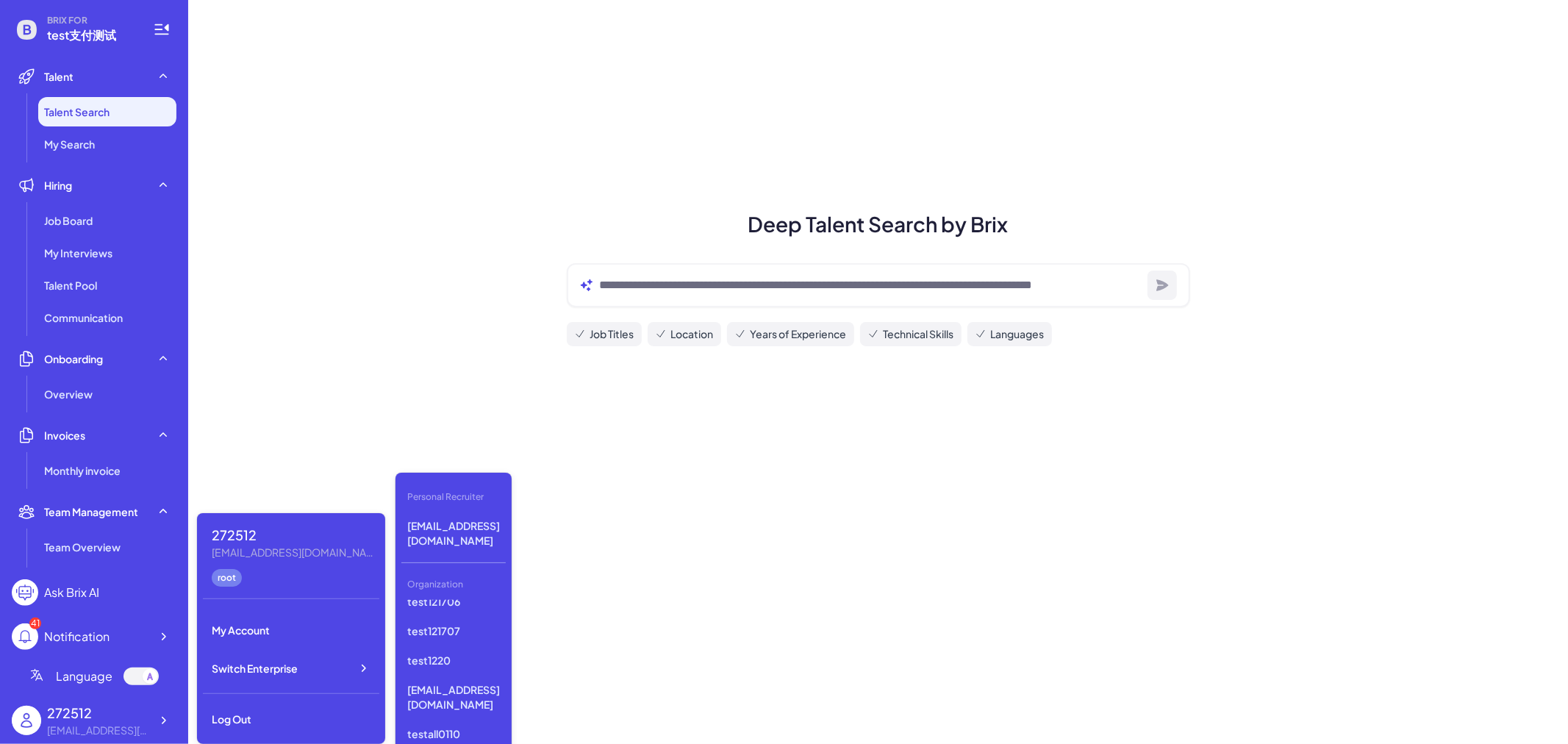
scroll to position [1113, 0]
click at [466, 737] on p "test支付测试3" at bounding box center [453, 750] width 104 height 27
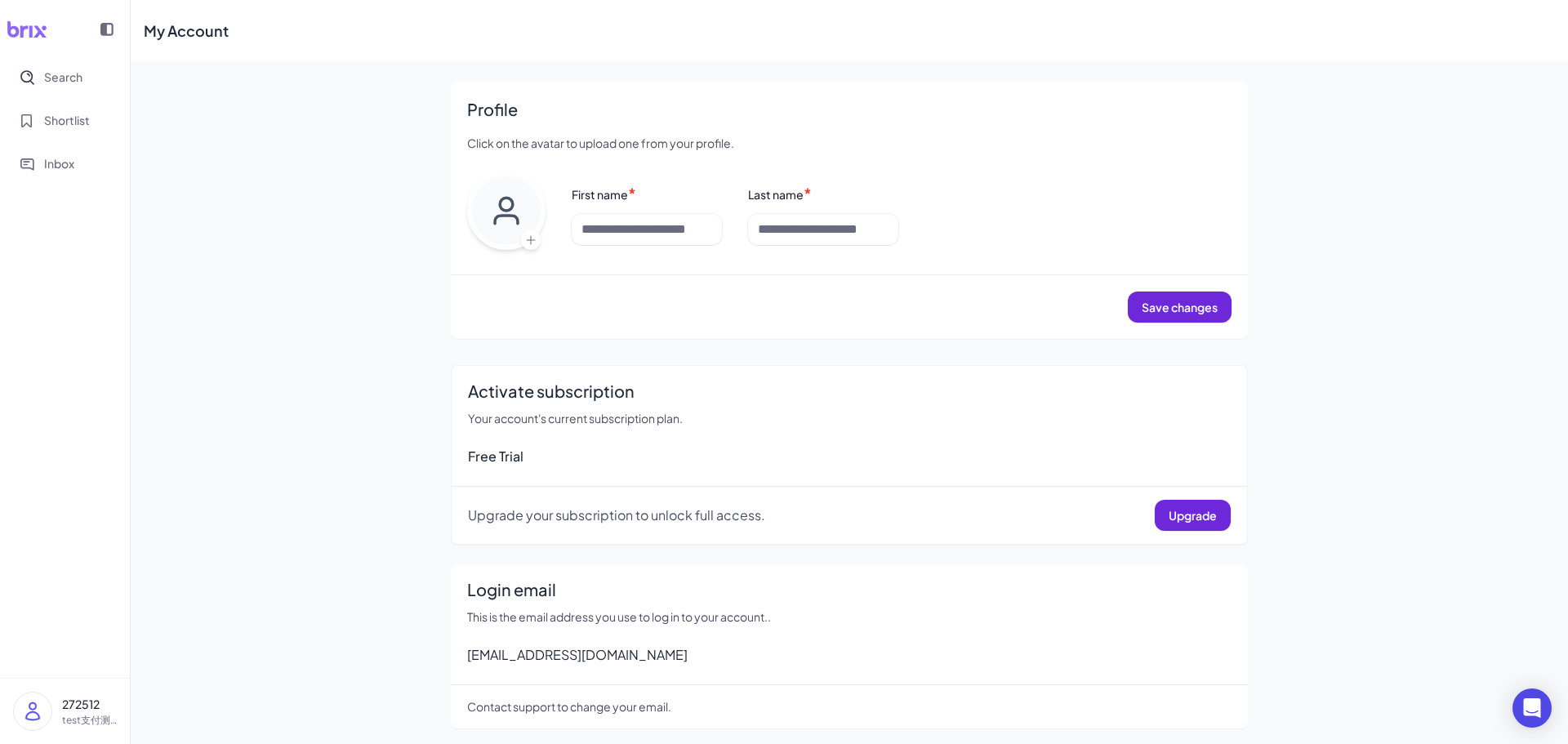
click at [34, 726] on img at bounding box center [33, 711] width 37 height 37
click at [404, 384] on div "My Account Profile Click on the avatar to upload one from your profile. First n…" at bounding box center [849, 374] width 1437 height 748
click at [41, 715] on img at bounding box center [33, 711] width 37 height 37
click at [322, 624] on div "My Account Profile Click on the avatar to upload one from your profile. First n…" at bounding box center [849, 374] width 1437 height 748
click at [48, 711] on img at bounding box center [33, 711] width 37 height 37
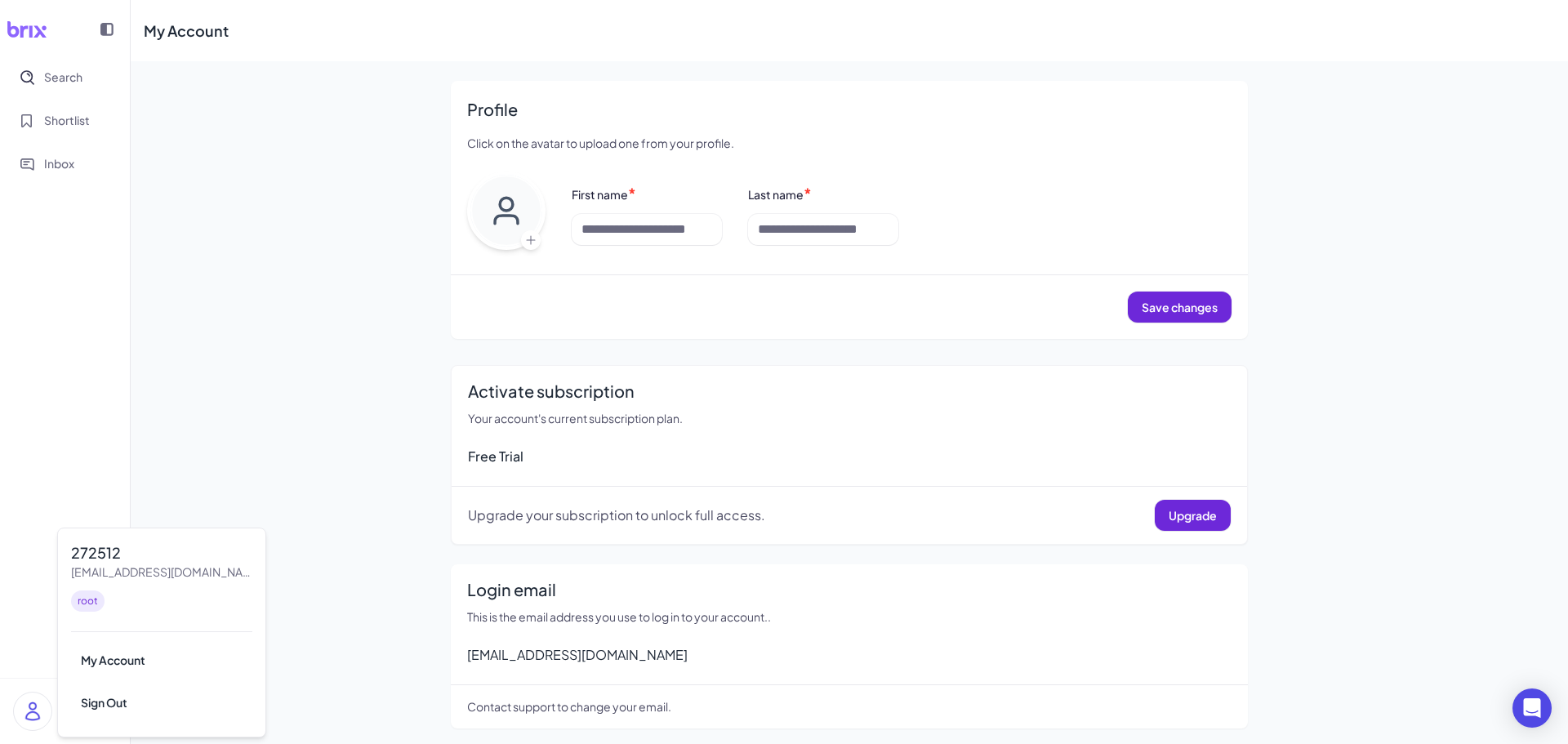
click at [356, 580] on div "My Account Profile Click on the avatar to upload one from your profile. First n…" at bounding box center [849, 374] width 1437 height 748
click at [76, 709] on p "272512" at bounding box center [89, 705] width 54 height 17
click at [132, 656] on div "My Account" at bounding box center [162, 660] width 182 height 36
click at [35, 703] on img at bounding box center [33, 711] width 37 height 37
click at [26, 653] on nav "Search Shortlist Inbox" at bounding box center [65, 367] width 130 height 619
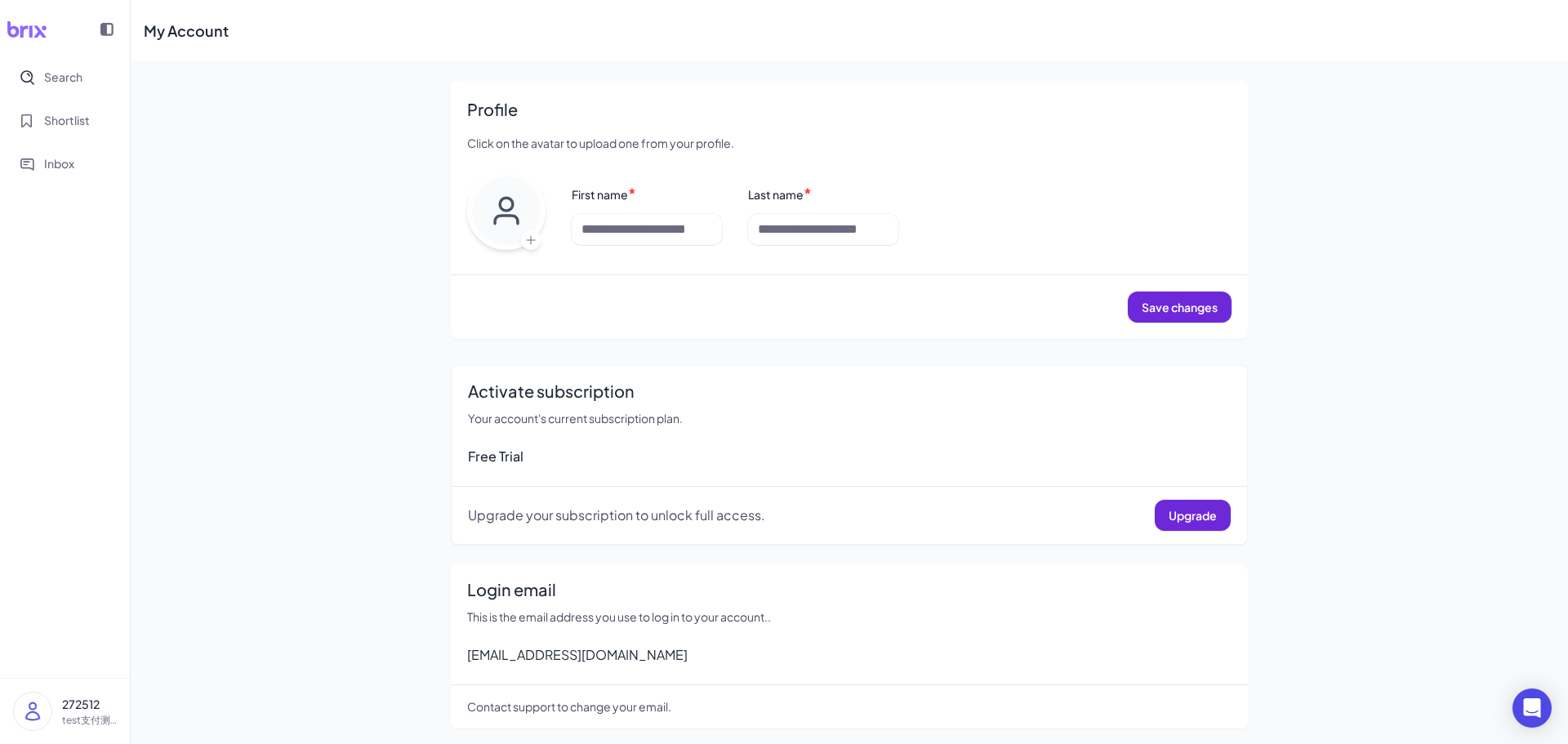
click at [35, 711] on img at bounding box center [33, 711] width 37 height 37
click at [252, 423] on div "My Account Profile Click on the avatar to upload one from your profile. First n…" at bounding box center [849, 374] width 1437 height 748
click at [35, 711] on img at bounding box center [33, 711] width 37 height 37
click at [139, 705] on div "Sign Out" at bounding box center [162, 703] width 182 height 36
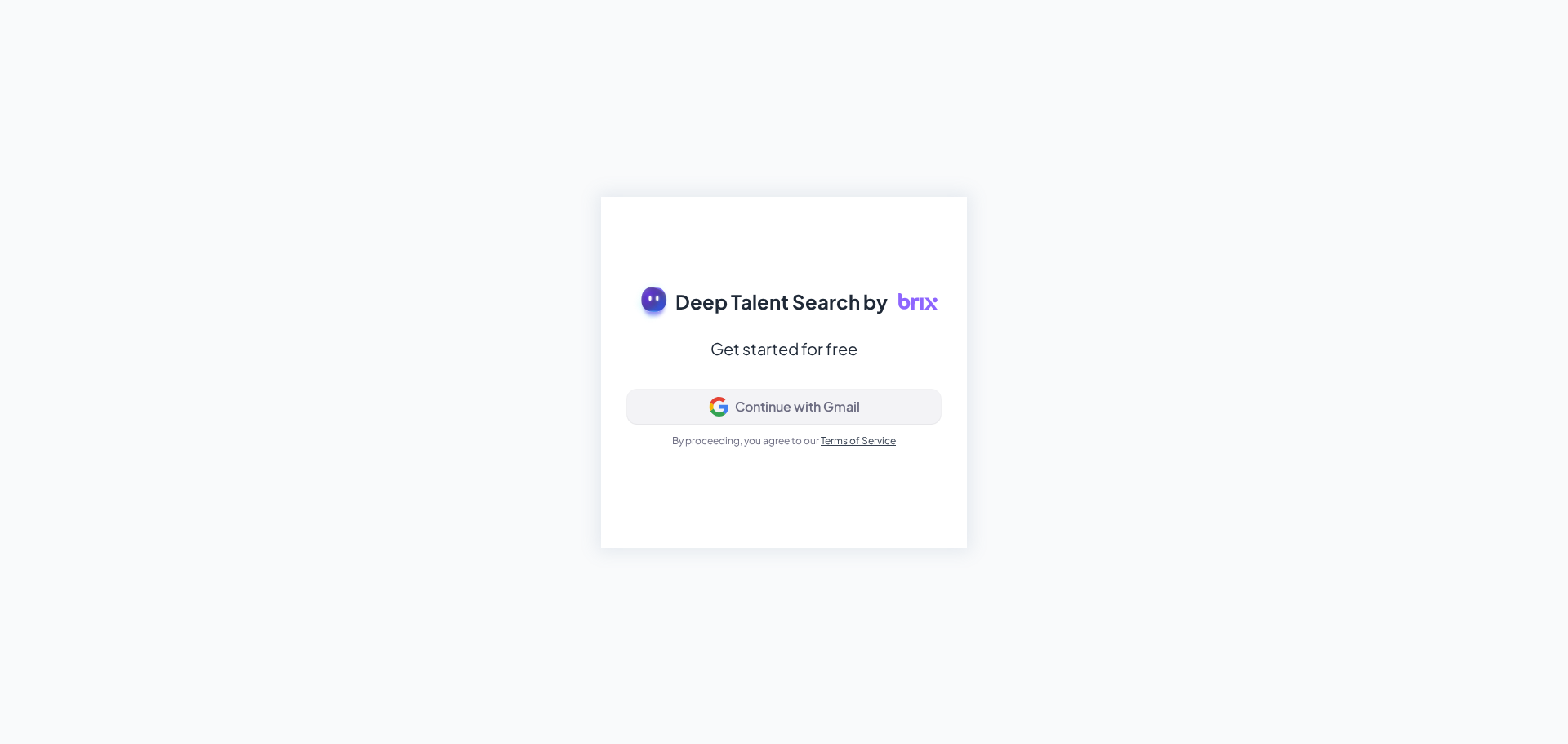
click at [751, 416] on div "Continue with Gmail" at bounding box center [783, 406] width 286 height 19
click at [742, 405] on div "Continue with Gmail" at bounding box center [797, 406] width 125 height 16
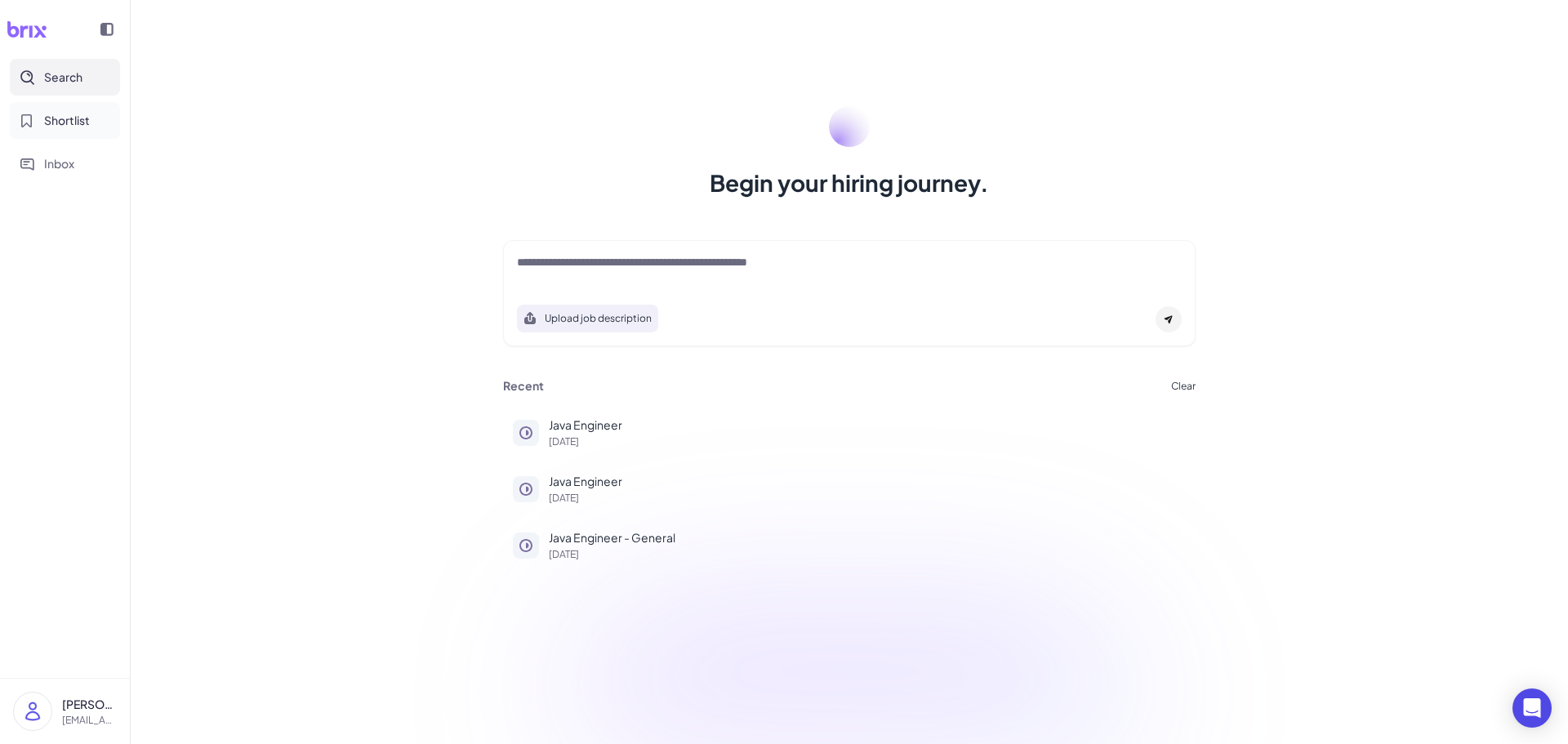
click at [63, 122] on span "Shortlist" at bounding box center [67, 120] width 46 height 17
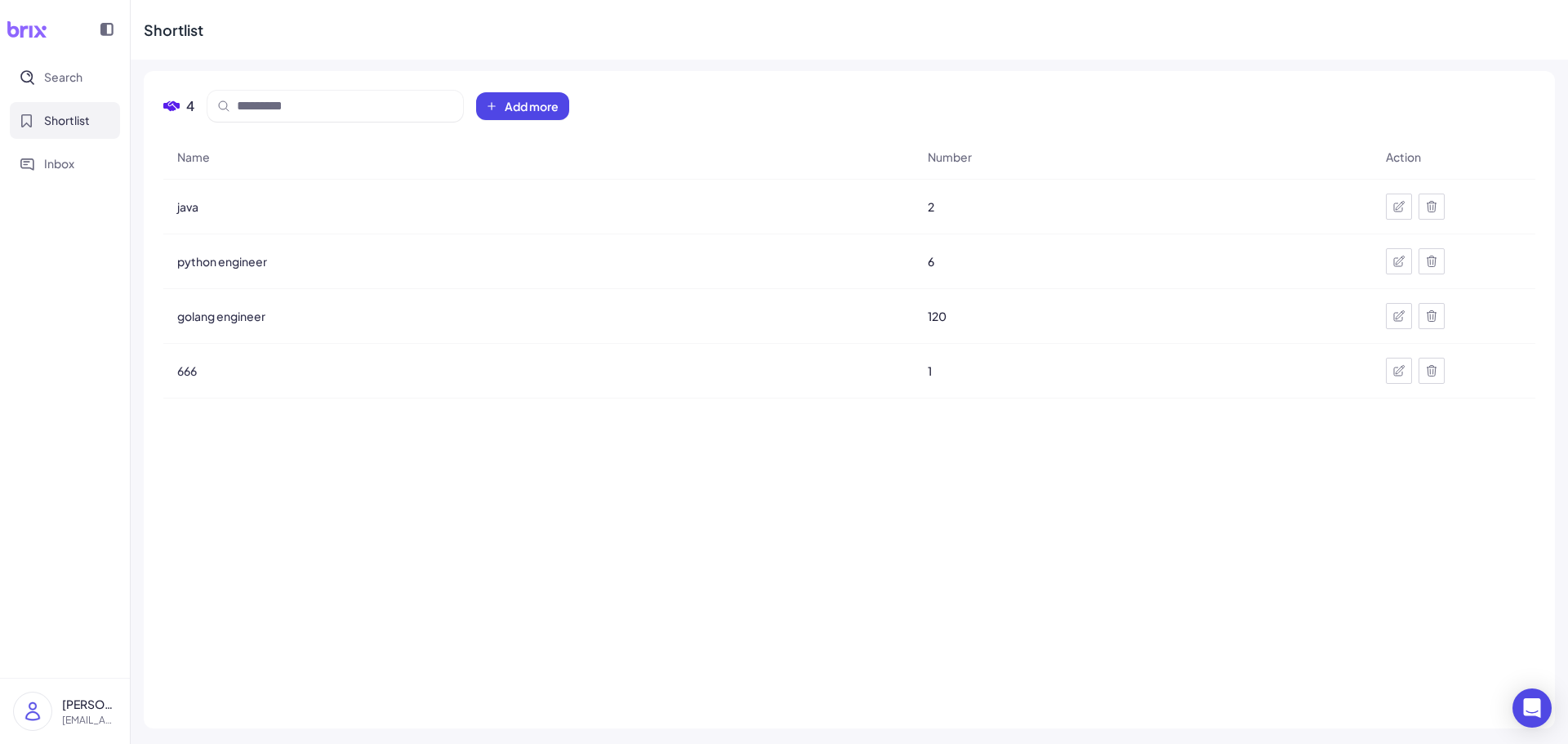
click at [1402, 317] on icon at bounding box center [1399, 316] width 11 height 11
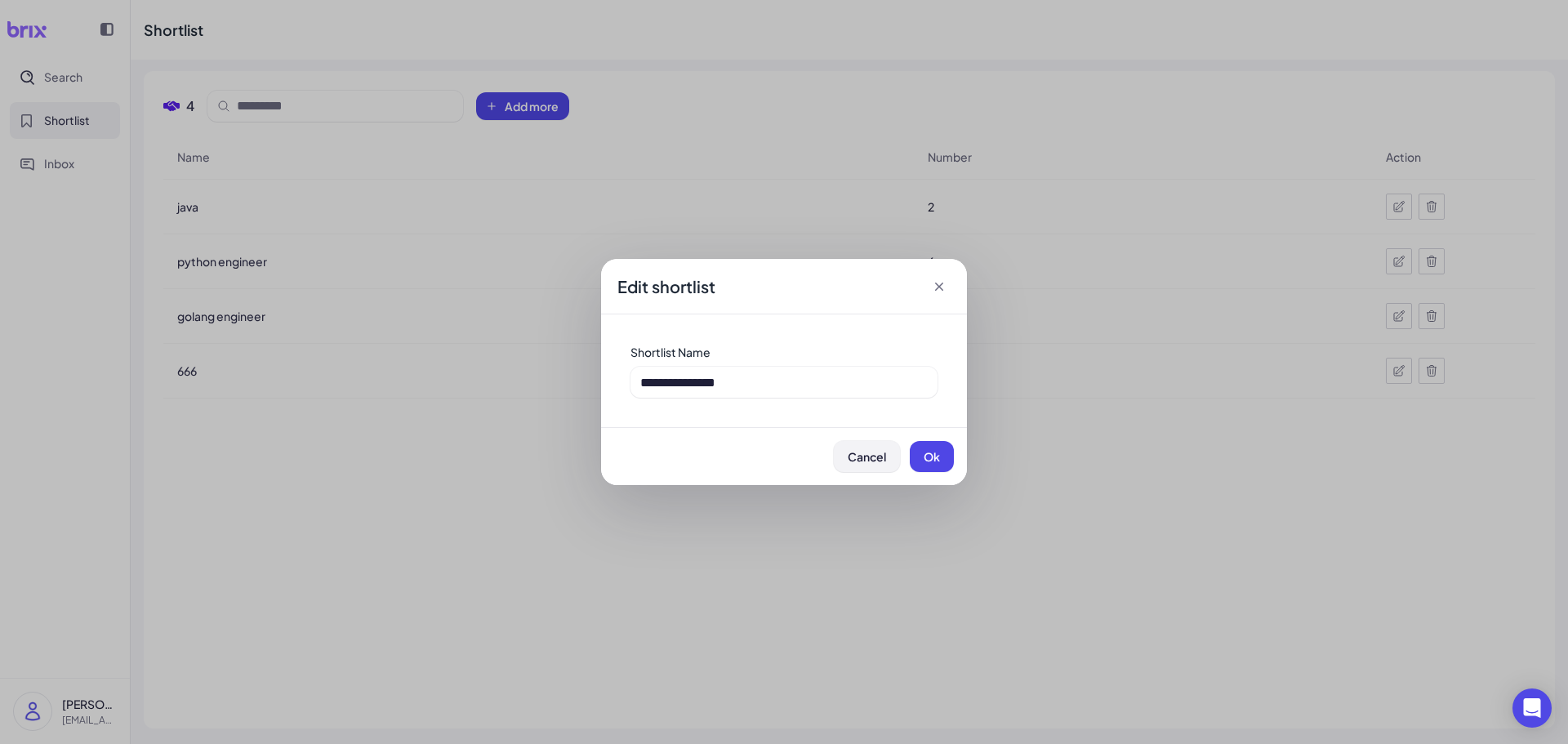
click at [870, 454] on span "Cancel" at bounding box center [867, 456] width 38 height 14
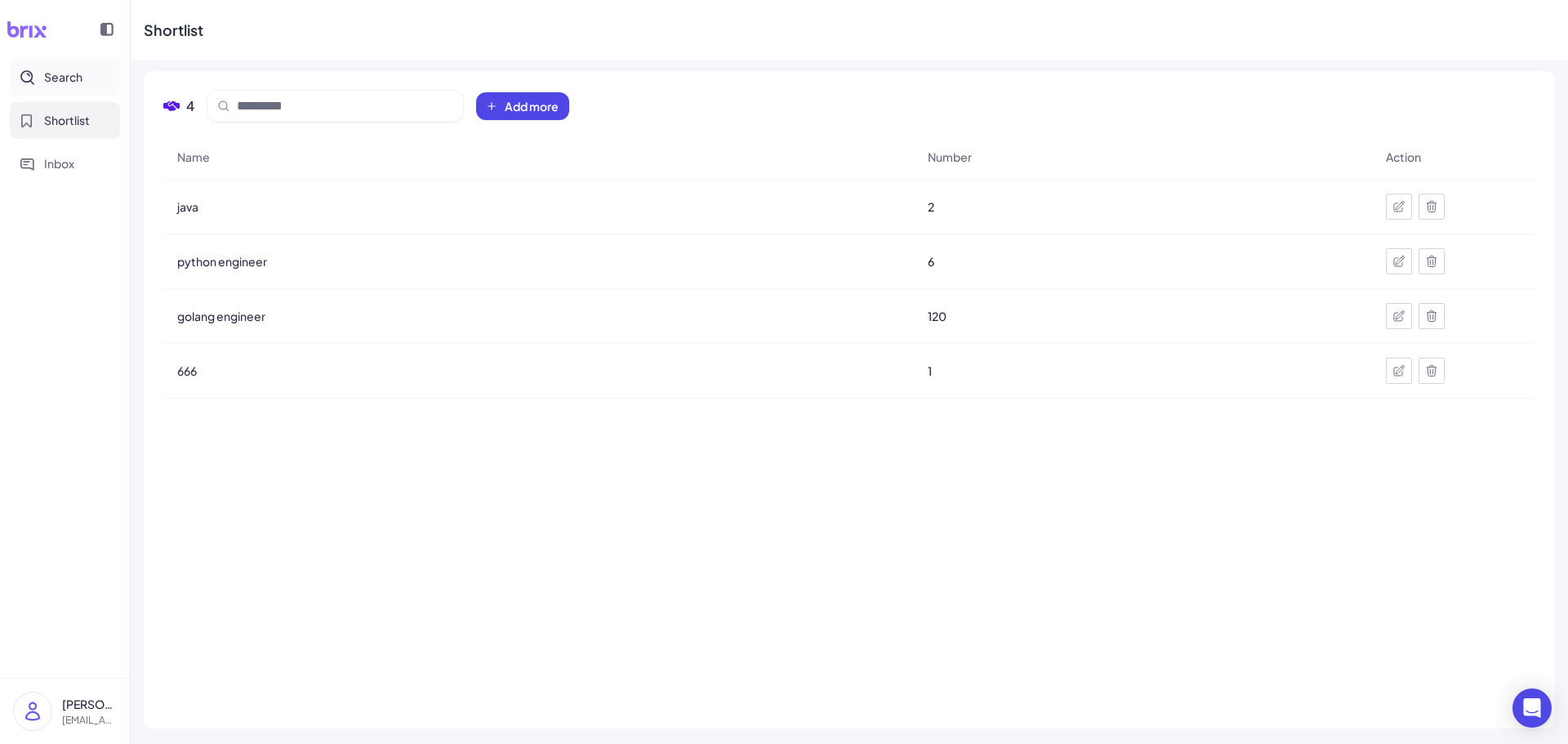
click at [63, 68] on button "Search" at bounding box center [64, 77] width 110 height 36
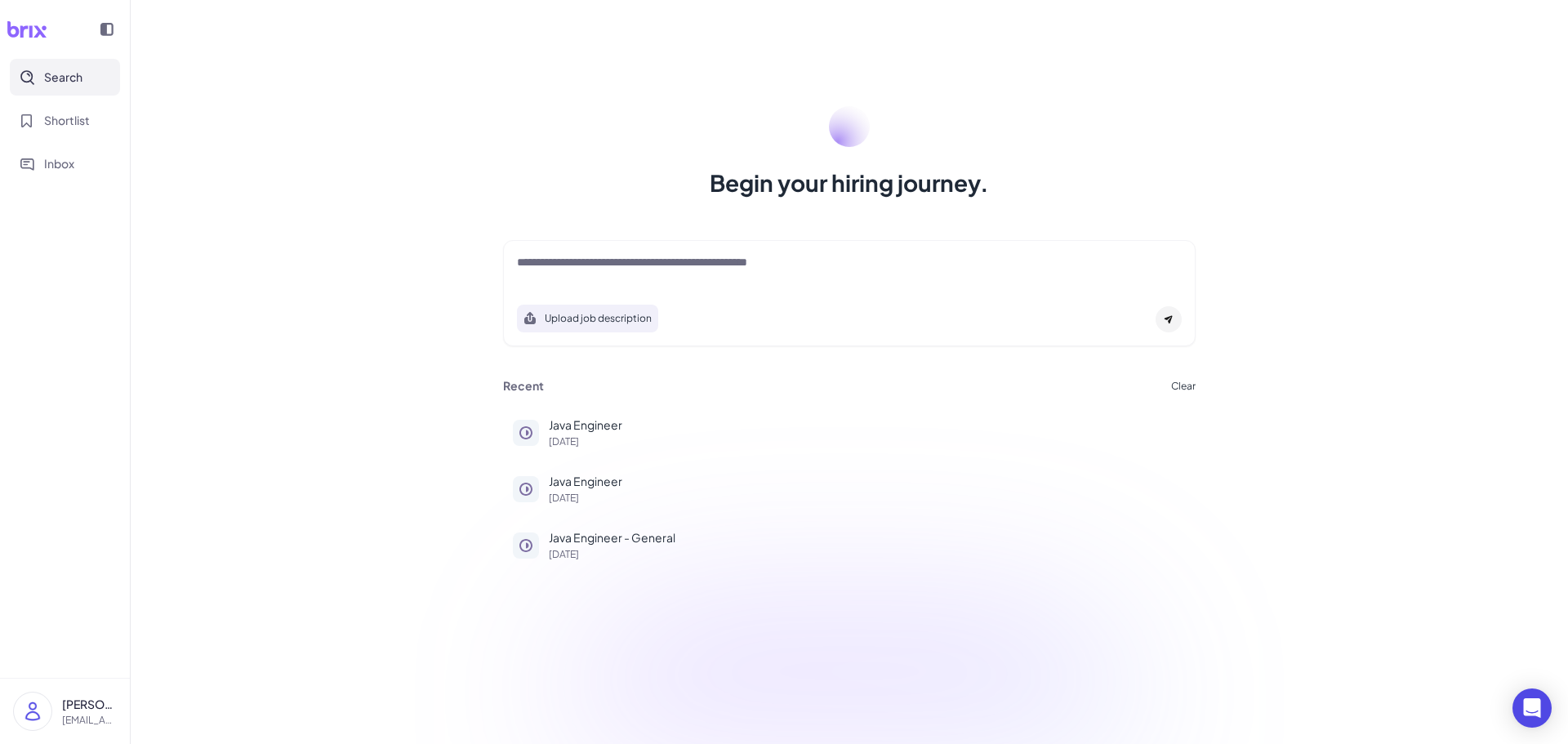
click at [36, 708] on img at bounding box center [33, 711] width 37 height 37
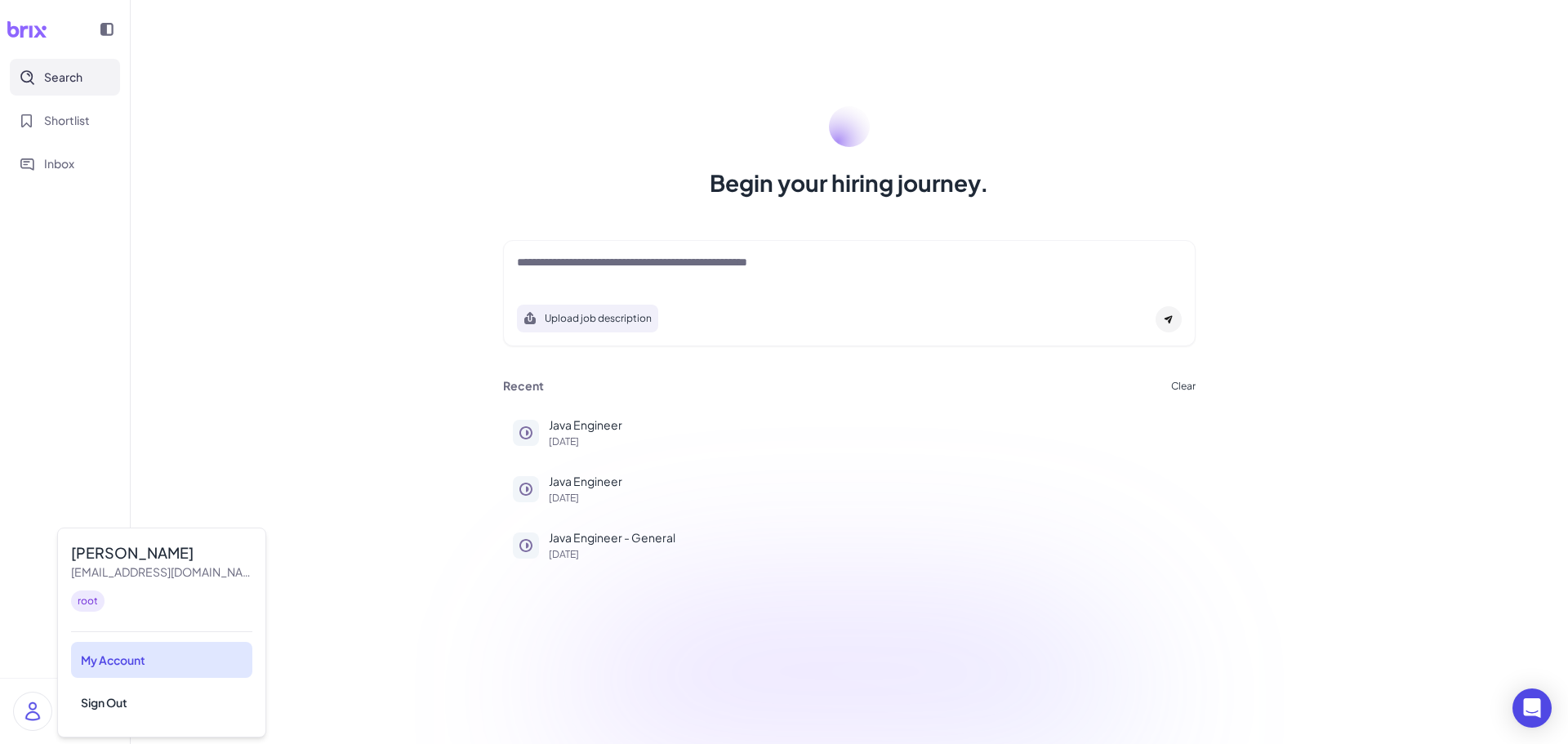
click at [145, 667] on div "My Account" at bounding box center [162, 660] width 182 height 36
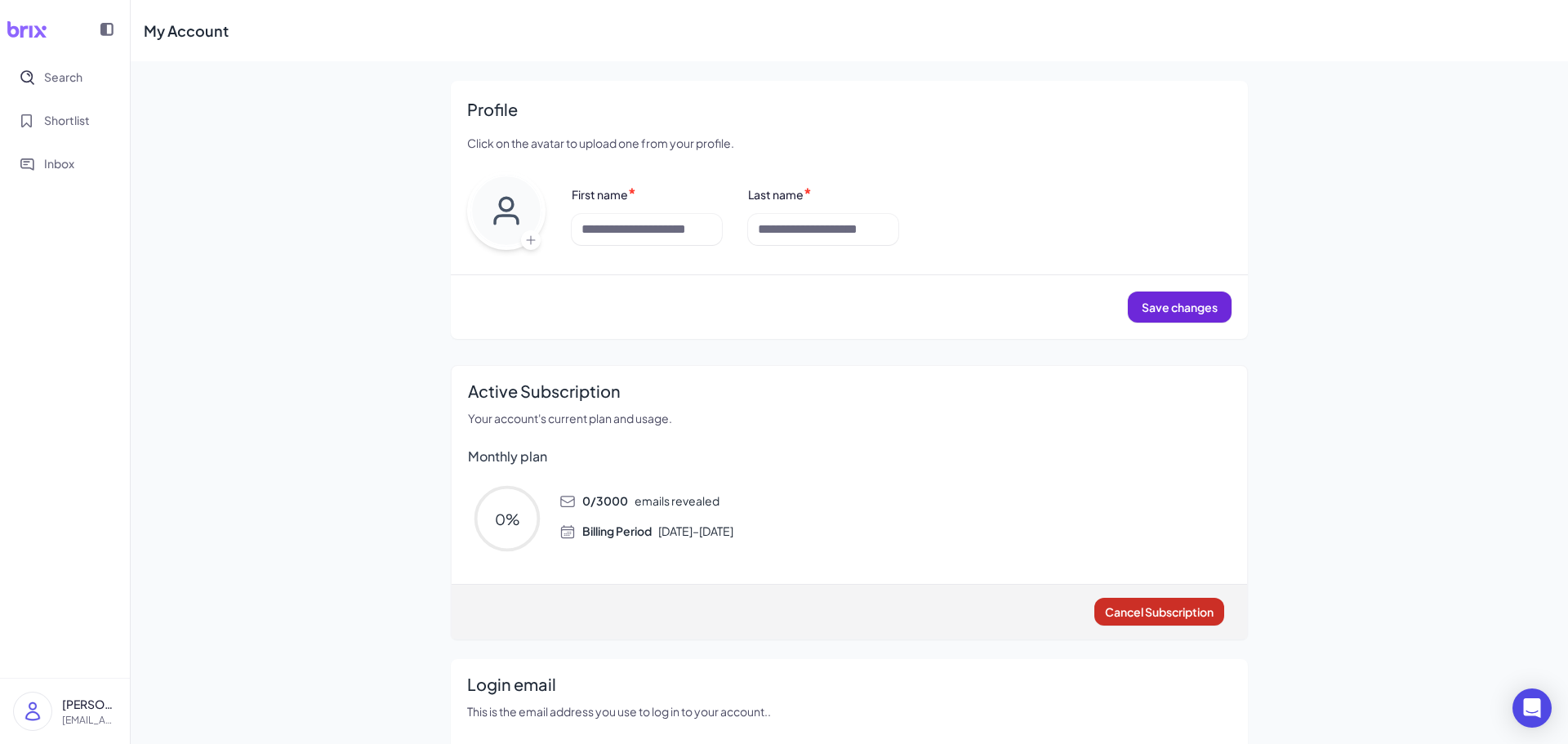
click at [1147, 612] on span "Cancel Subscription" at bounding box center [1160, 611] width 109 height 14
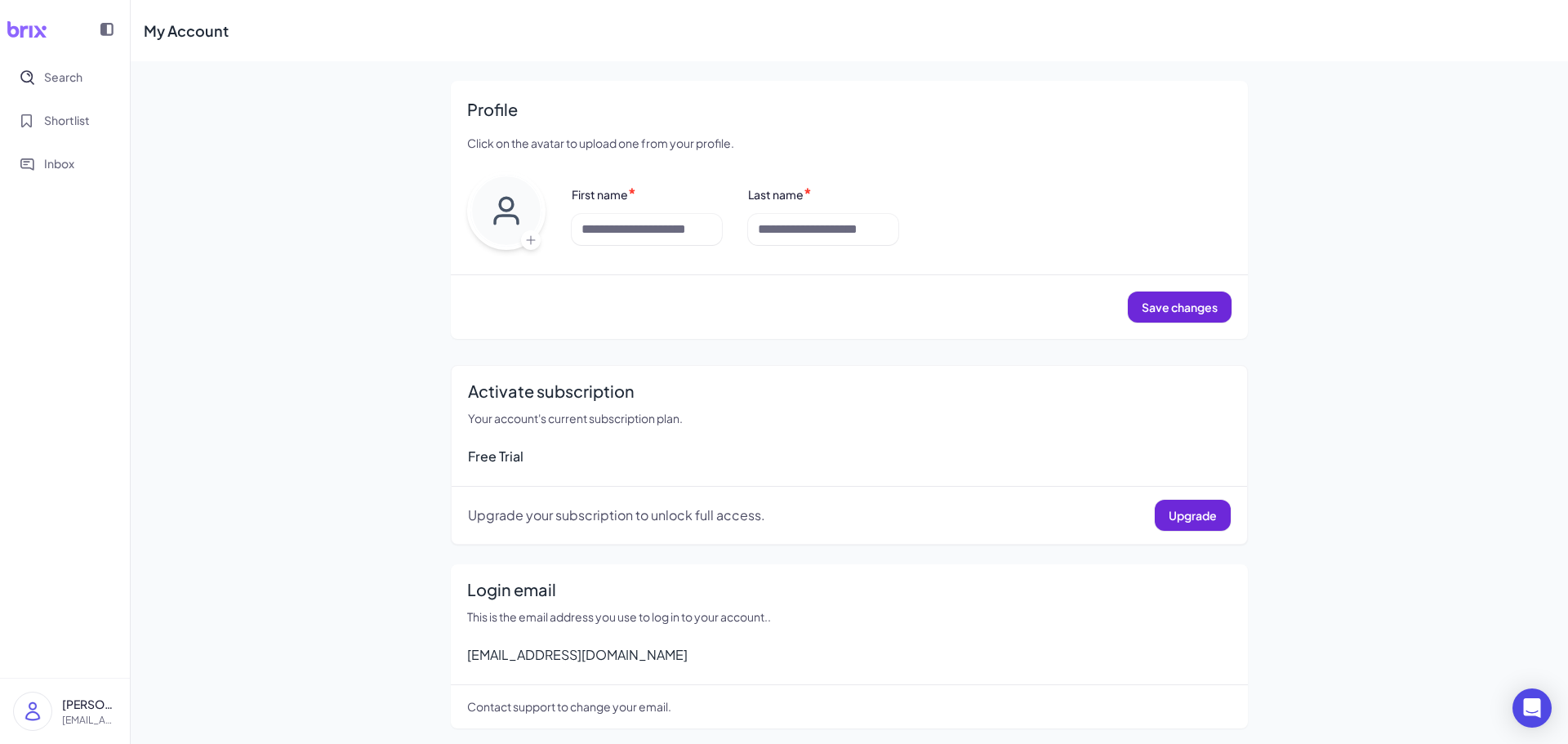
click at [22, 717] on img at bounding box center [33, 711] width 37 height 37
click at [28, 717] on img at bounding box center [33, 711] width 37 height 37
click at [27, 717] on img at bounding box center [33, 711] width 37 height 37
click at [26, 714] on img at bounding box center [33, 711] width 37 height 37
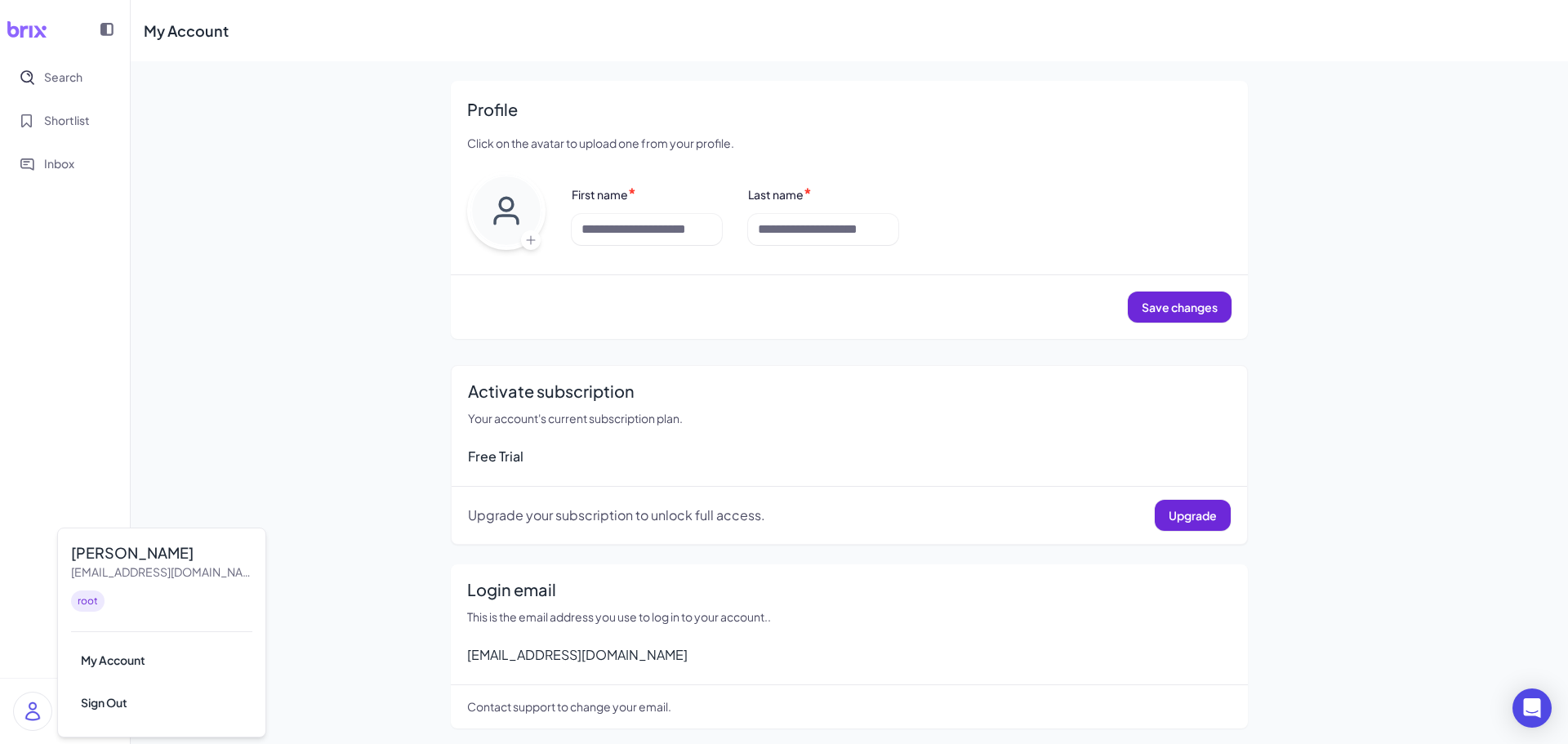
click at [26, 714] on img at bounding box center [33, 711] width 37 height 37
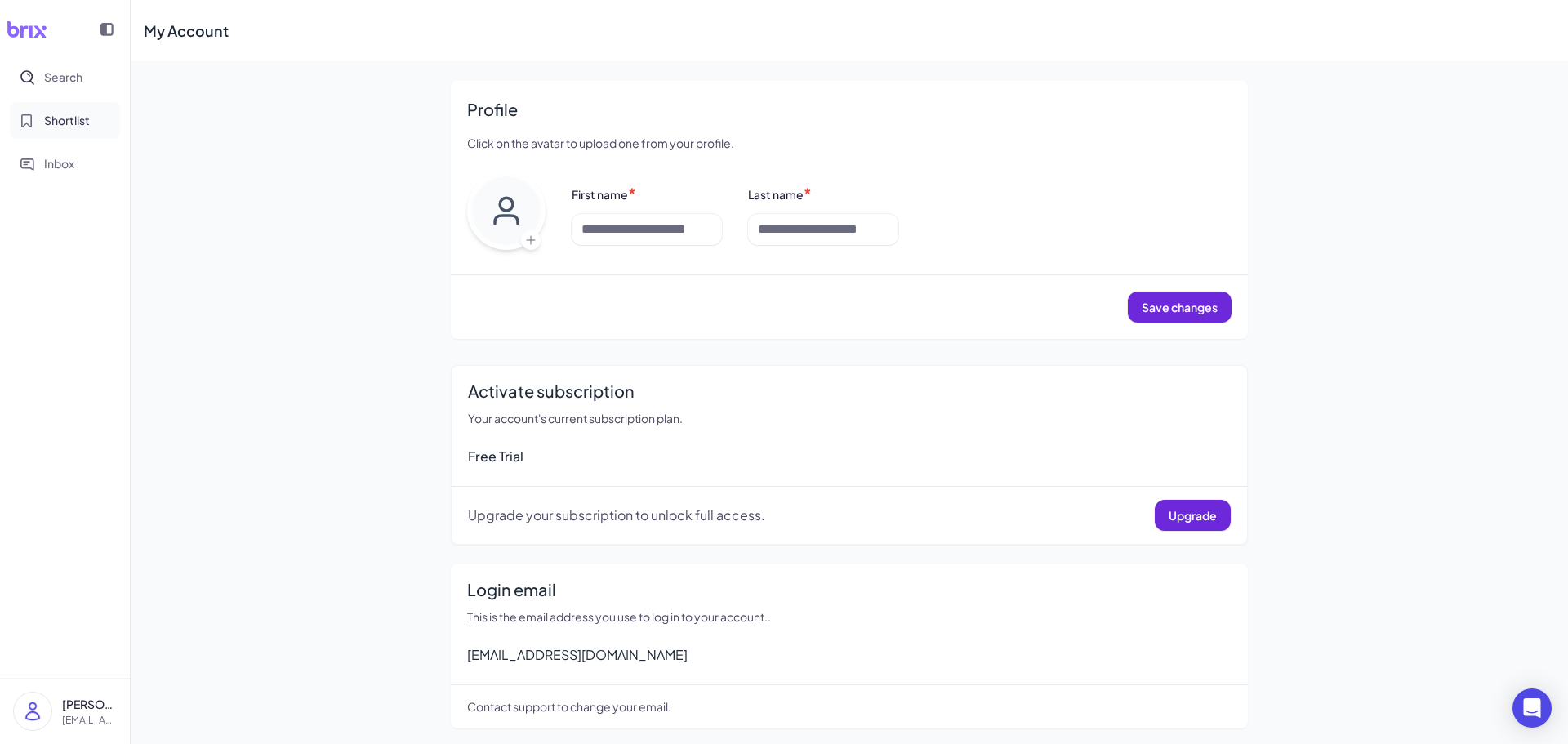
click at [79, 128] on span "Shortlist" at bounding box center [67, 120] width 46 height 17
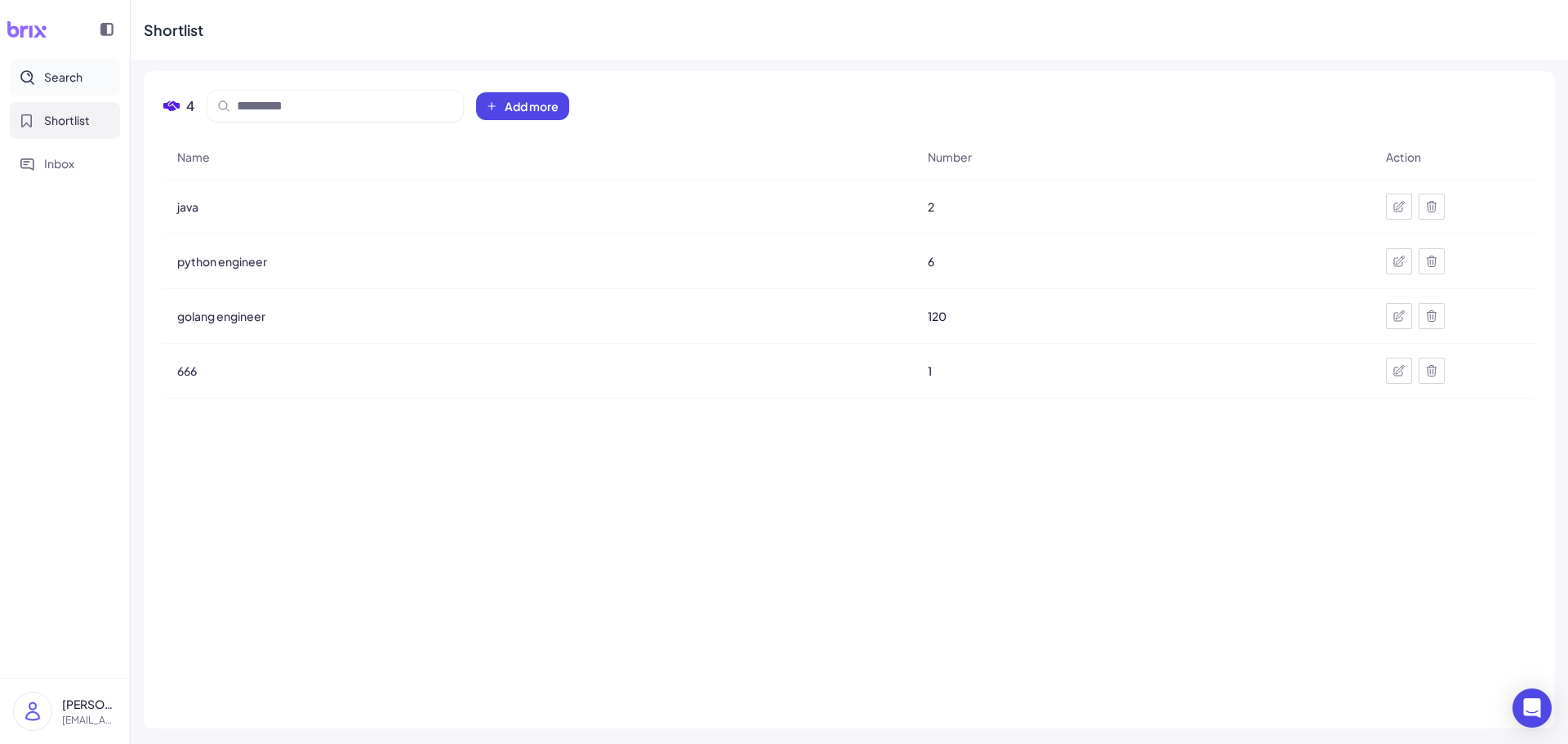
click at [70, 74] on span "Search" at bounding box center [63, 77] width 38 height 17
